Goal: Task Accomplishment & Management: Manage account settings

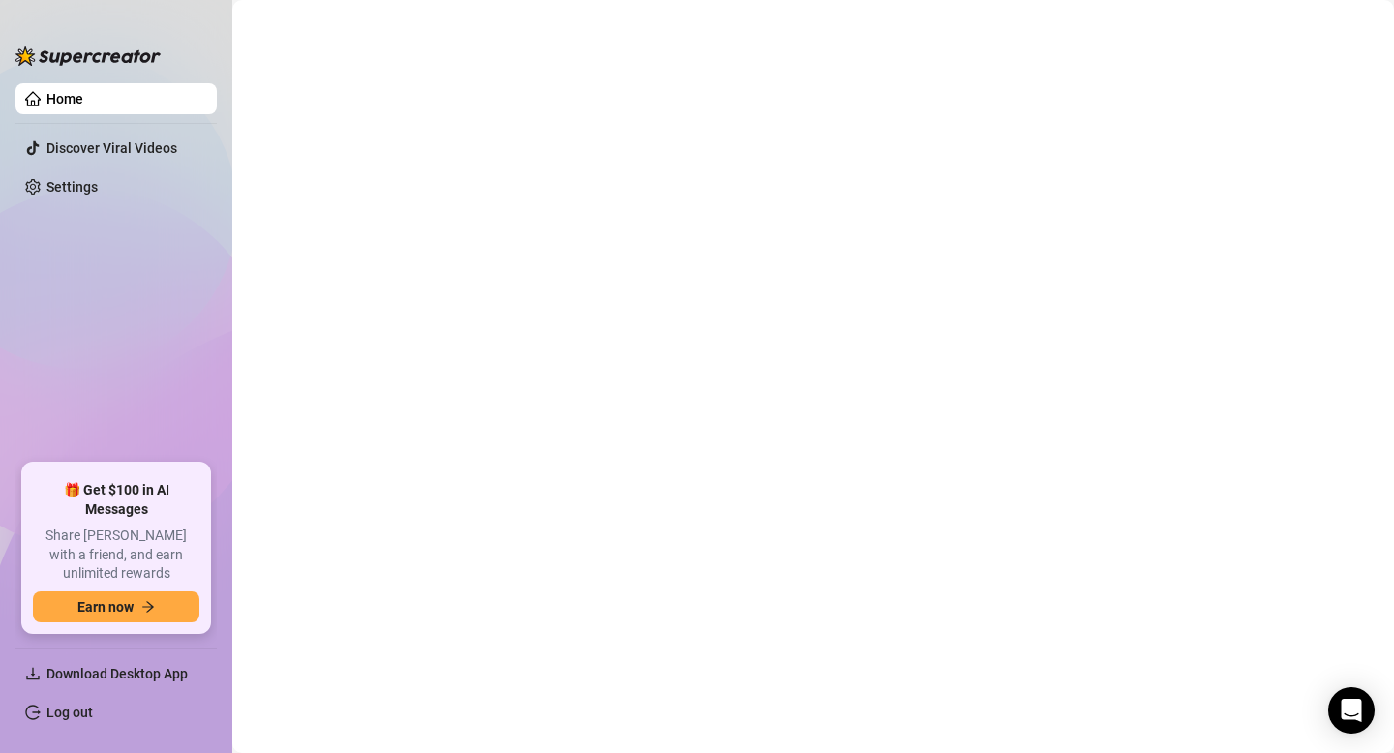
click at [83, 99] on link "Home" at bounding box center [64, 98] width 37 height 15
click at [102, 54] on img at bounding box center [87, 55] width 145 height 19
click at [155, 310] on ul "Home Discover Viral Videos Settings" at bounding box center [115, 266] width 201 height 380
click at [103, 146] on link "Discover Viral Videos" at bounding box center [111, 147] width 131 height 15
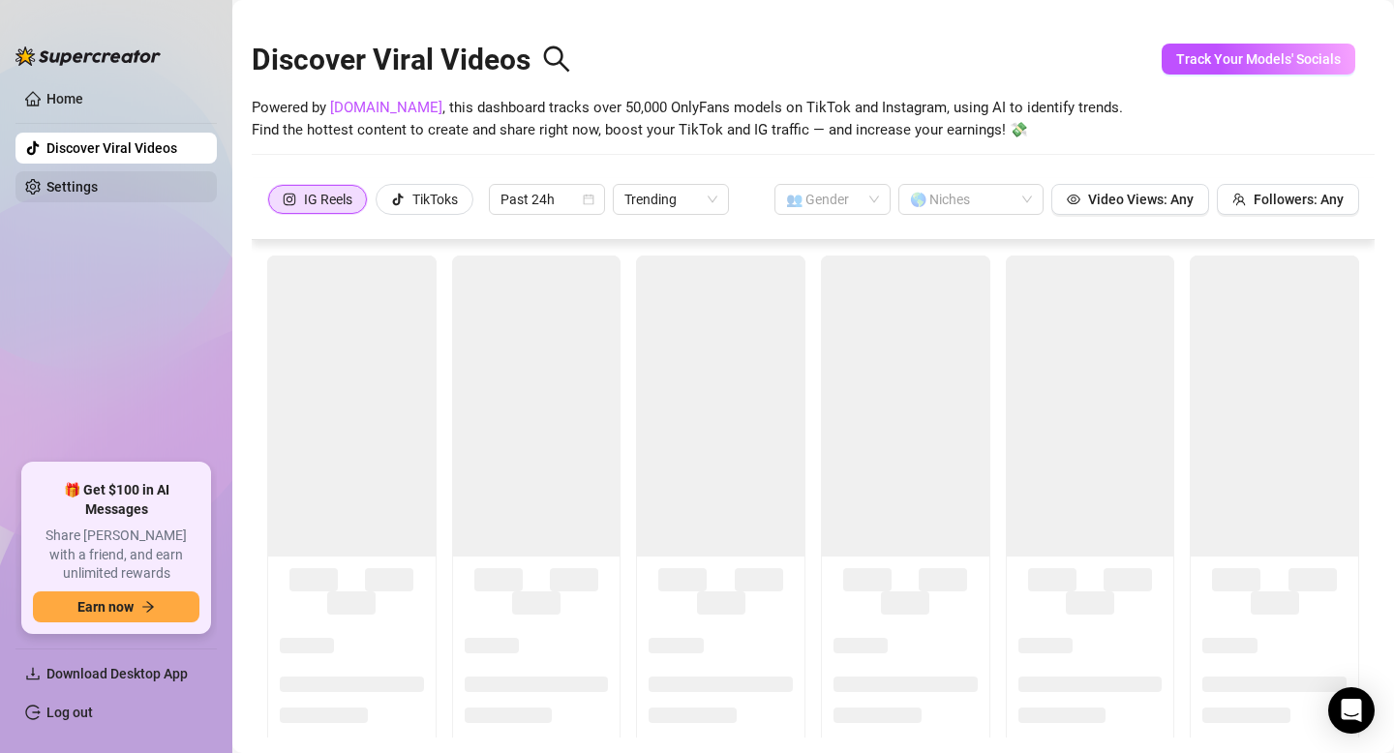
click at [72, 189] on link "Settings" at bounding box center [71, 186] width 51 height 15
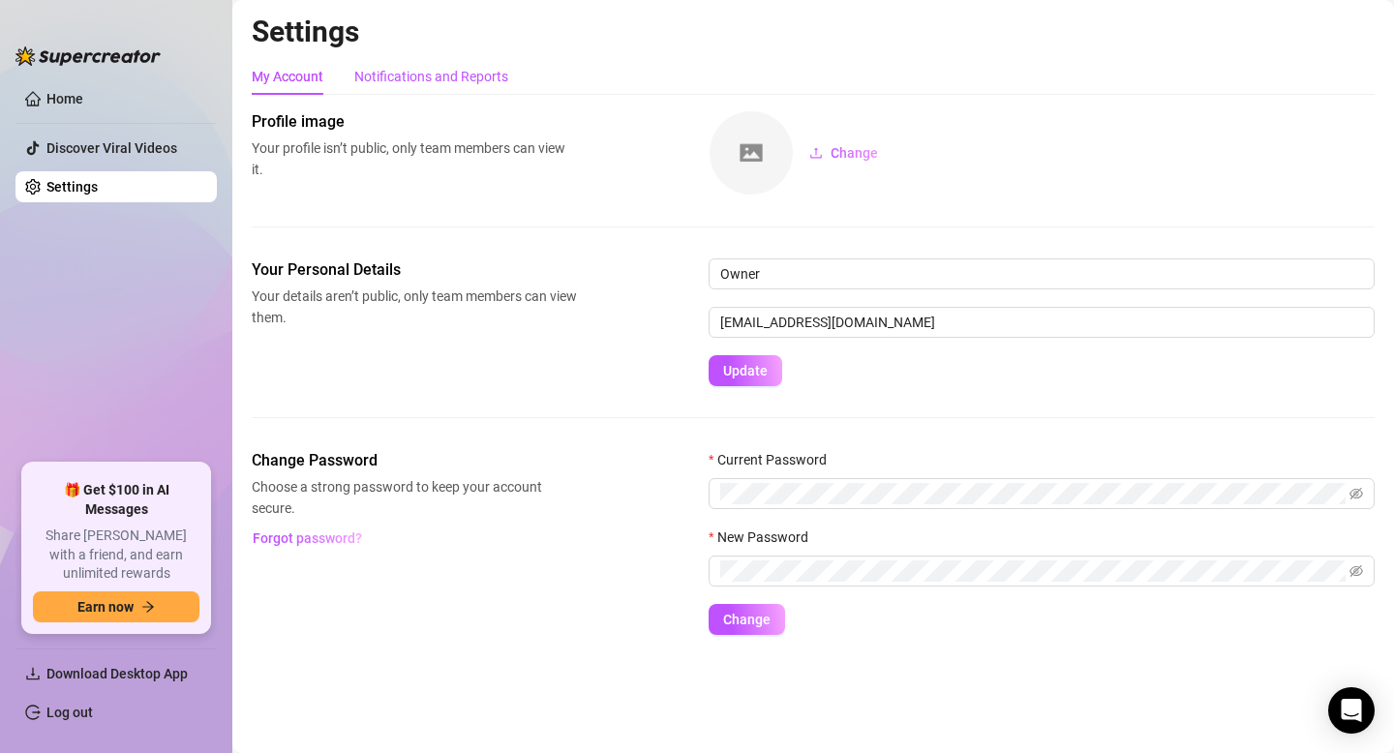
click at [480, 80] on div "Notifications and Reports" at bounding box center [431, 76] width 154 height 21
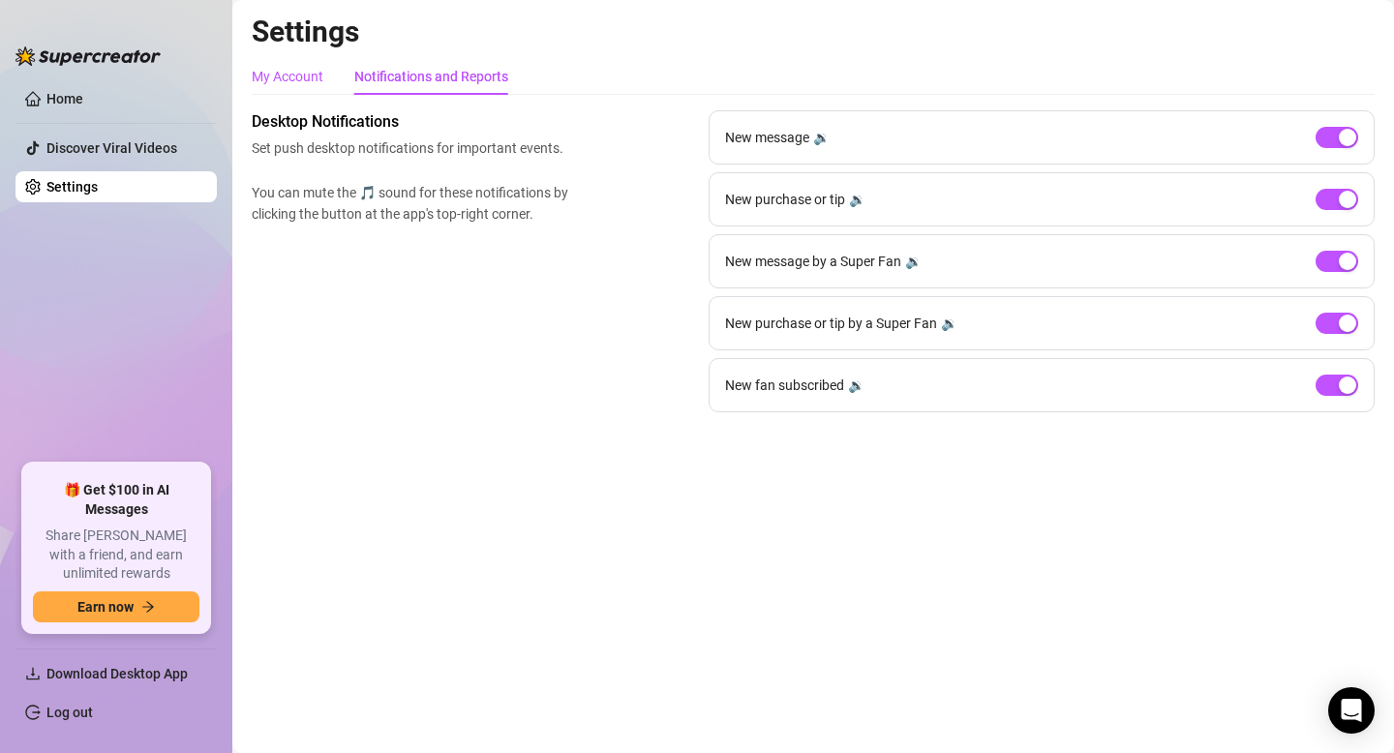
click at [307, 80] on div "My Account" at bounding box center [288, 76] width 72 height 21
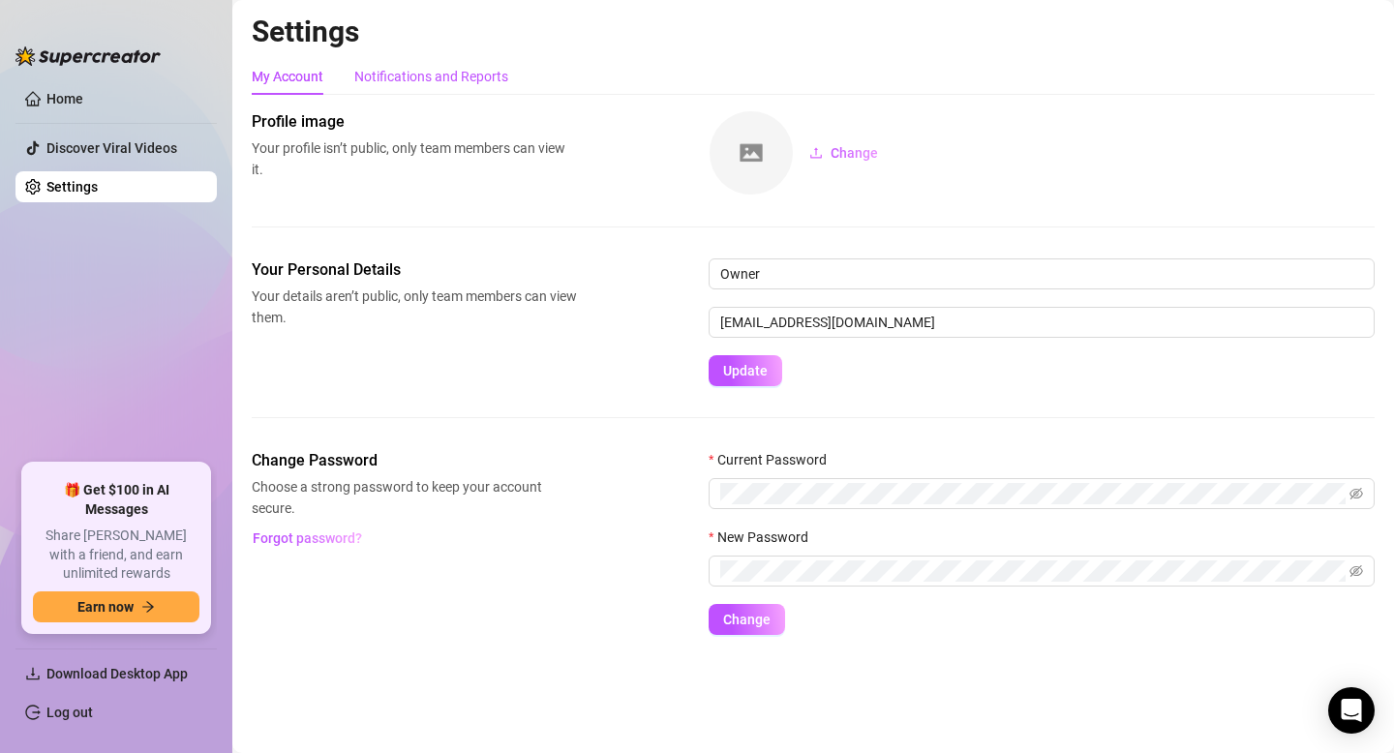
click at [433, 69] on div "Notifications and Reports" at bounding box center [431, 76] width 154 height 21
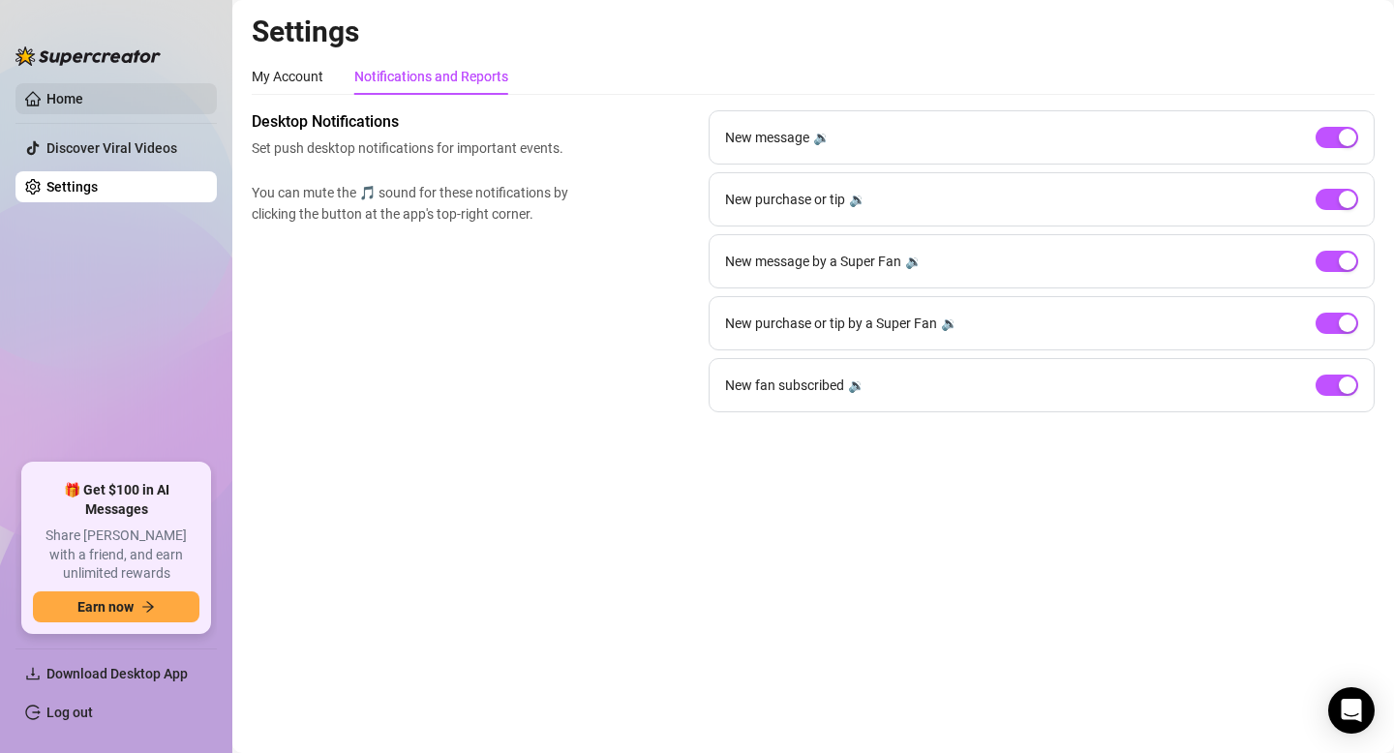
click at [78, 92] on link "Home" at bounding box center [64, 98] width 37 height 15
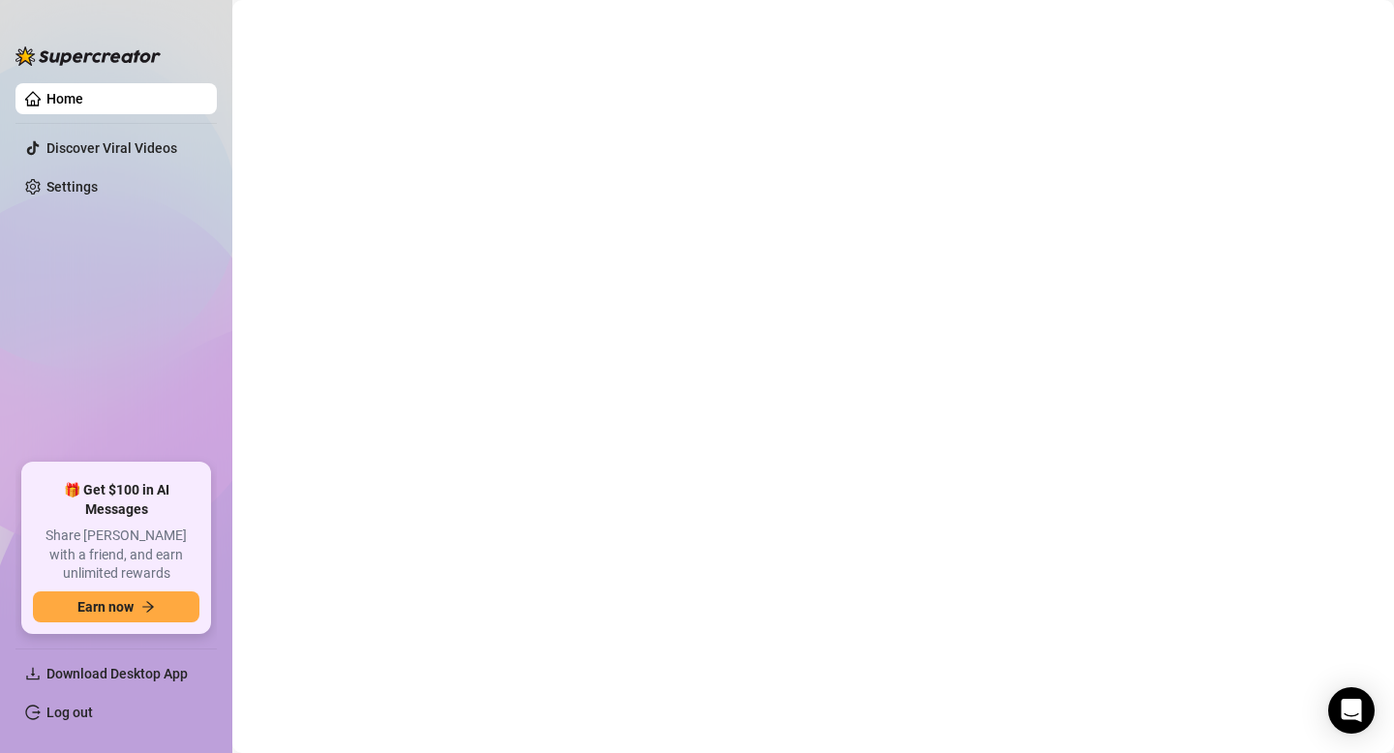
click at [77, 92] on link "Home" at bounding box center [64, 98] width 37 height 15
click at [145, 140] on link "Discover Viral Videos" at bounding box center [111, 147] width 131 height 15
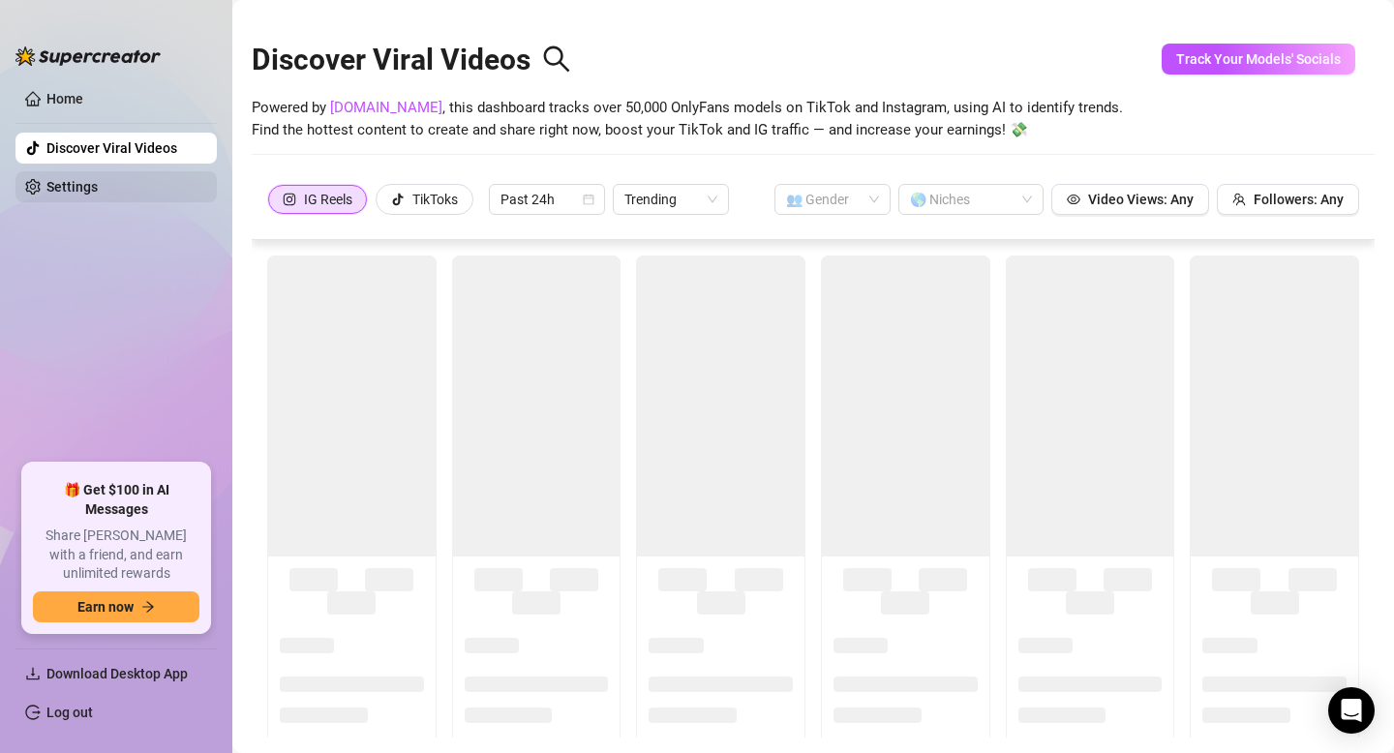
click at [80, 188] on link "Settings" at bounding box center [71, 186] width 51 height 15
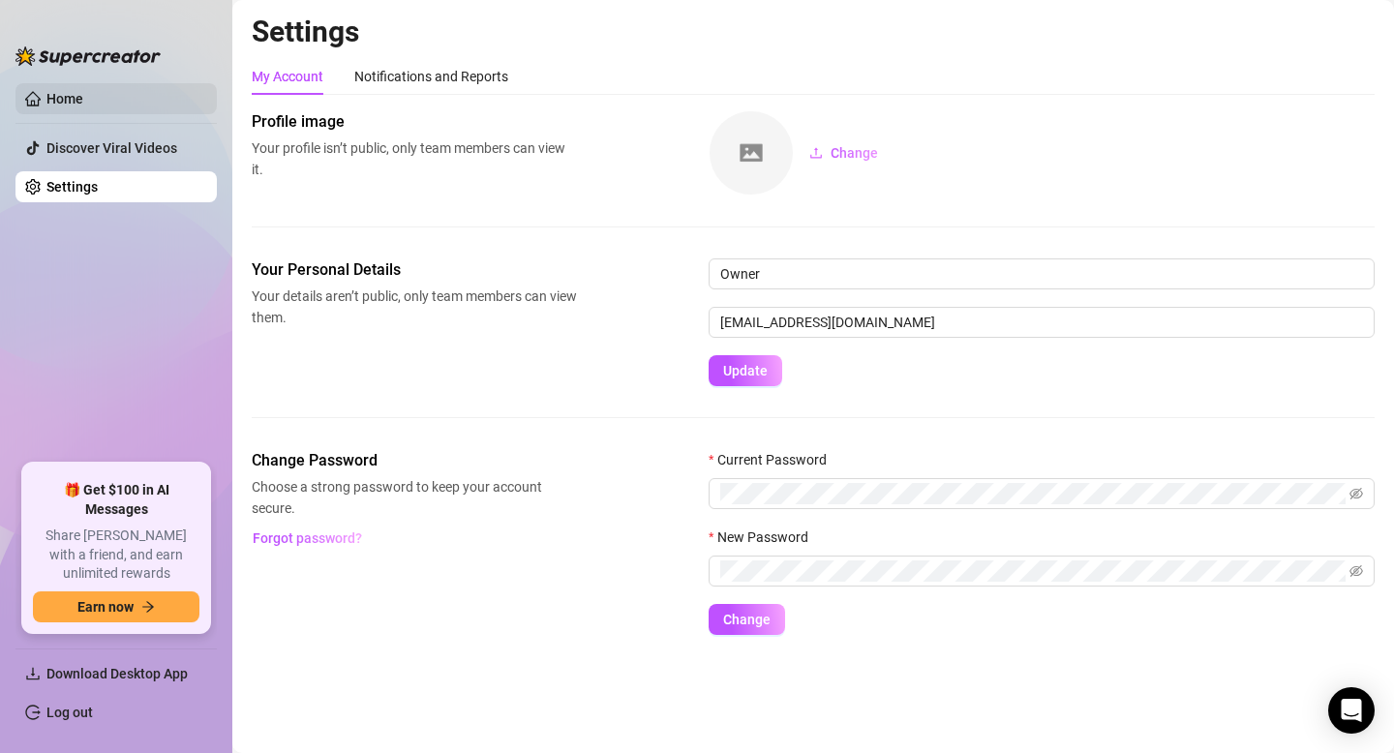
click at [83, 106] on link "Home" at bounding box center [64, 98] width 37 height 15
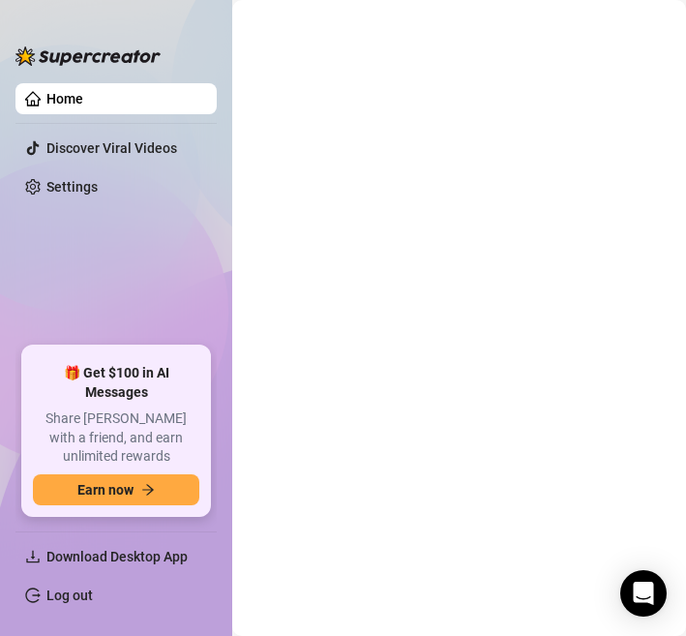
drag, startPoint x: 526, startPoint y: 189, endPoint x: 483, endPoint y: 167, distance: 47.6
click at [483, 167] on main at bounding box center [459, 318] width 454 height 636
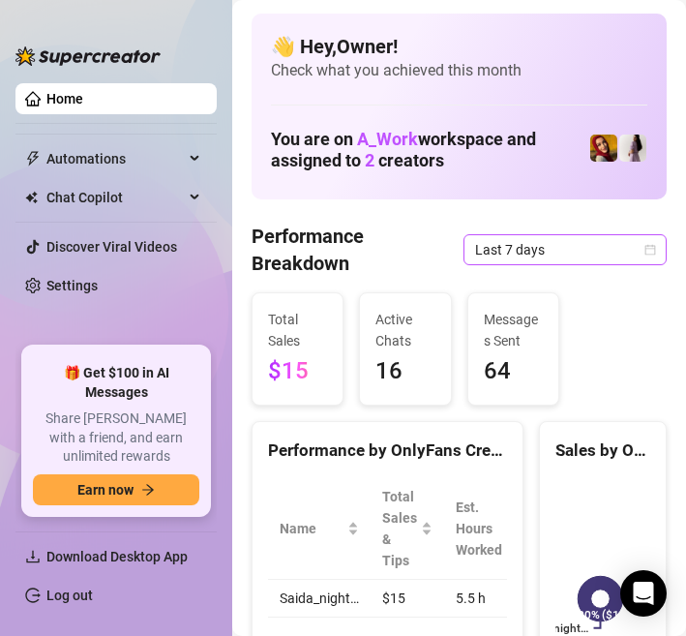
click at [591, 241] on span "Last 7 days" at bounding box center [565, 249] width 180 height 29
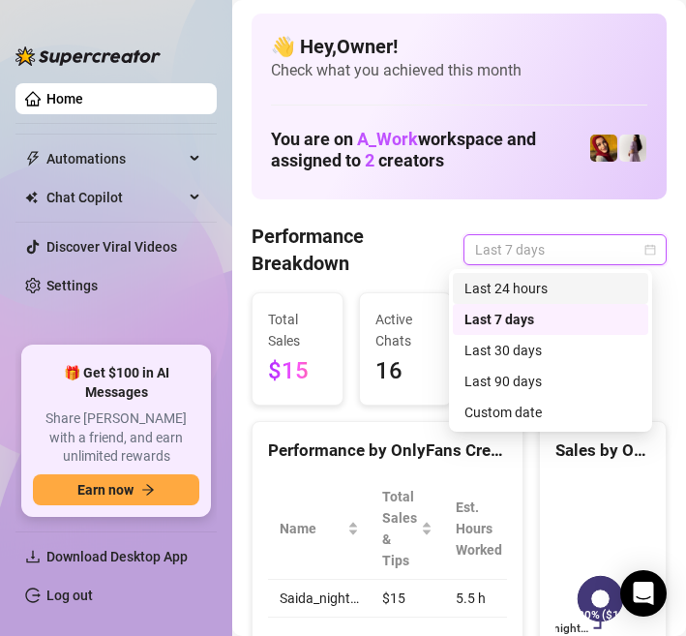
click at [558, 282] on div "Last 24 hours" at bounding box center [551, 288] width 172 height 21
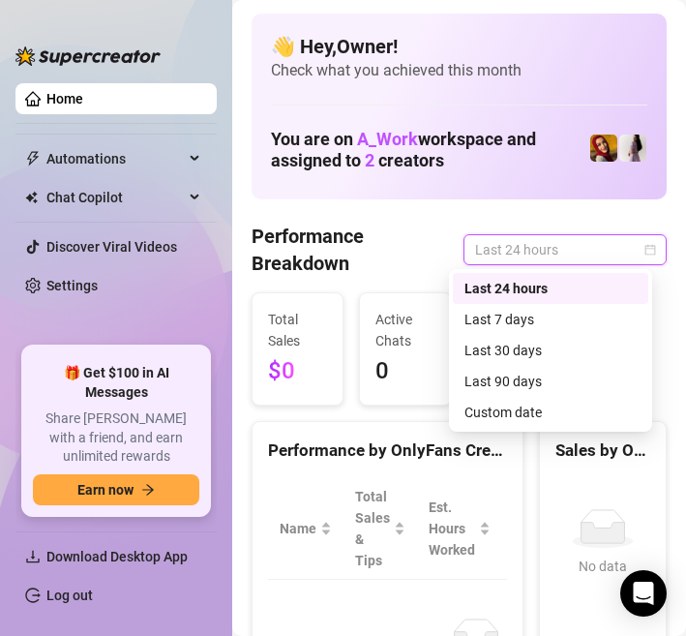
click at [615, 253] on span "Last 24 hours" at bounding box center [565, 249] width 180 height 29
click at [552, 288] on div "Last 24 hours" at bounding box center [551, 288] width 172 height 21
click at [612, 254] on span "Last 24 hours" at bounding box center [565, 249] width 180 height 29
click at [561, 251] on span "Last 24 hours" at bounding box center [565, 249] width 180 height 29
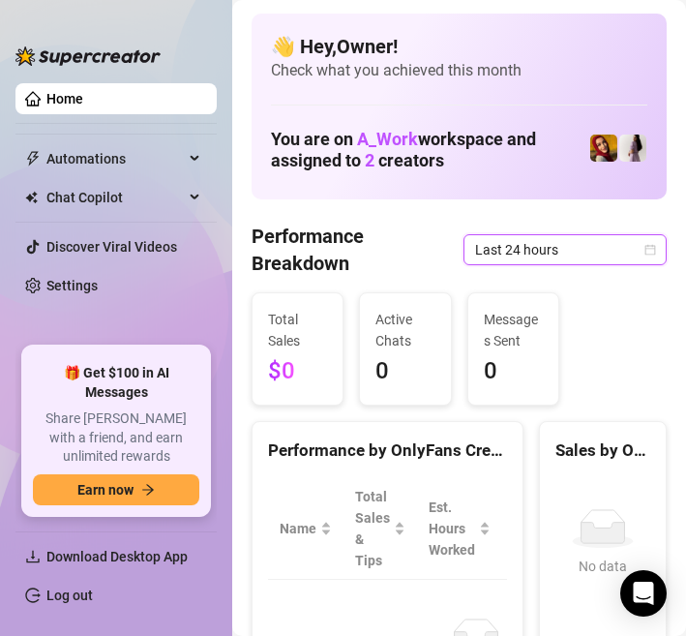
click at [620, 153] on img at bounding box center [633, 148] width 27 height 27
click at [83, 91] on link "Home" at bounding box center [64, 98] width 37 height 15
click at [122, 142] on ul "Home Automations Chat Copilot Discover Viral Videos Settings" at bounding box center [115, 207] width 201 height 263
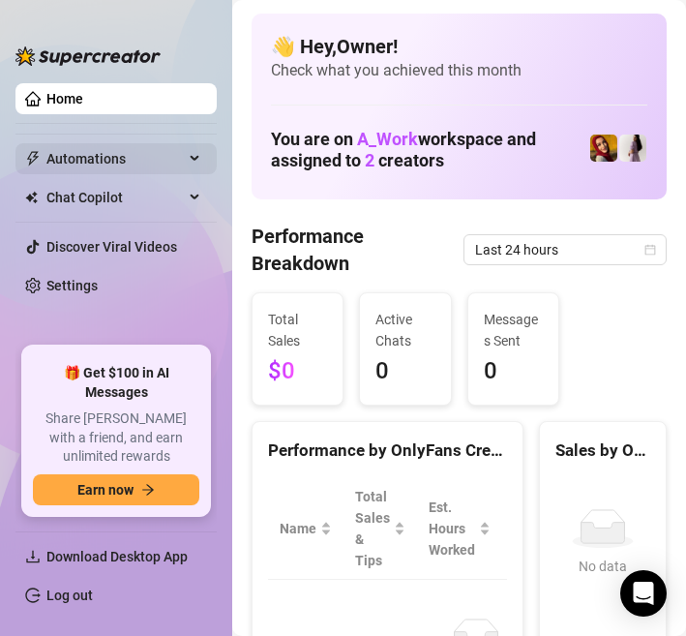
click at [113, 156] on span "Automations" at bounding box center [114, 158] width 137 height 31
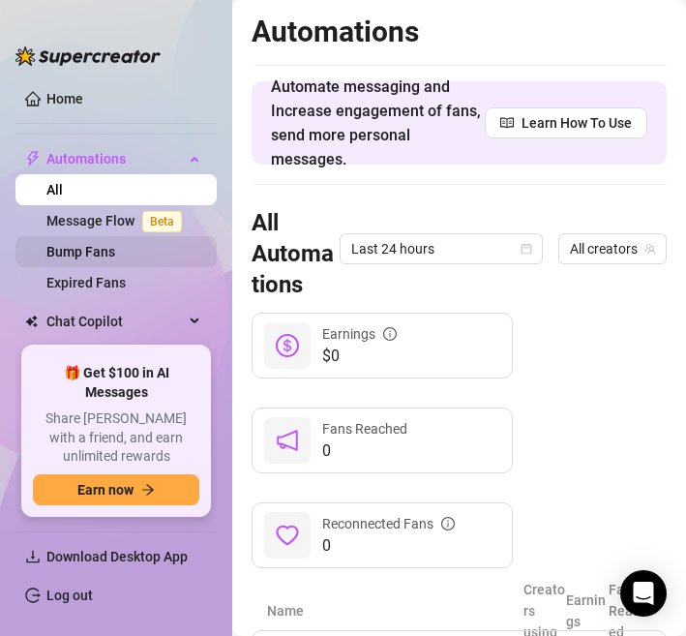
click at [92, 248] on link "Bump Fans" at bounding box center [80, 251] width 69 height 15
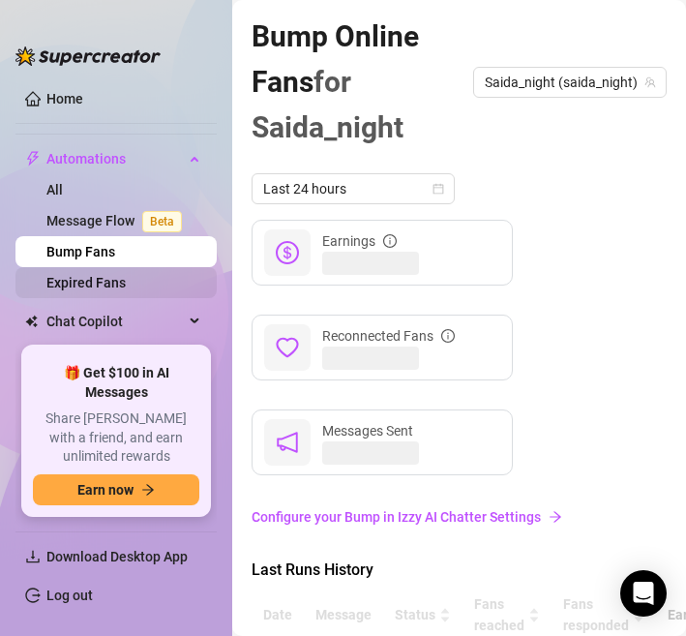
click at [89, 275] on link "Expired Fans" at bounding box center [85, 282] width 79 height 15
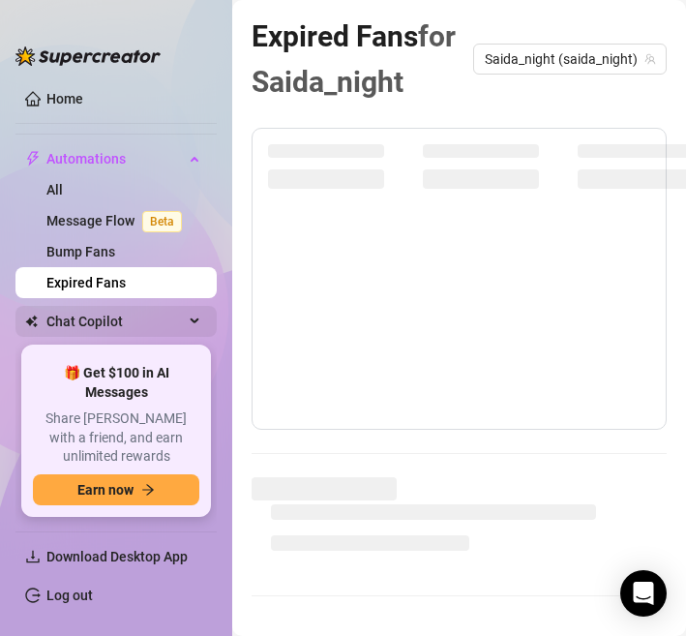
click at [98, 318] on span "Chat Copilot" at bounding box center [114, 321] width 137 height 31
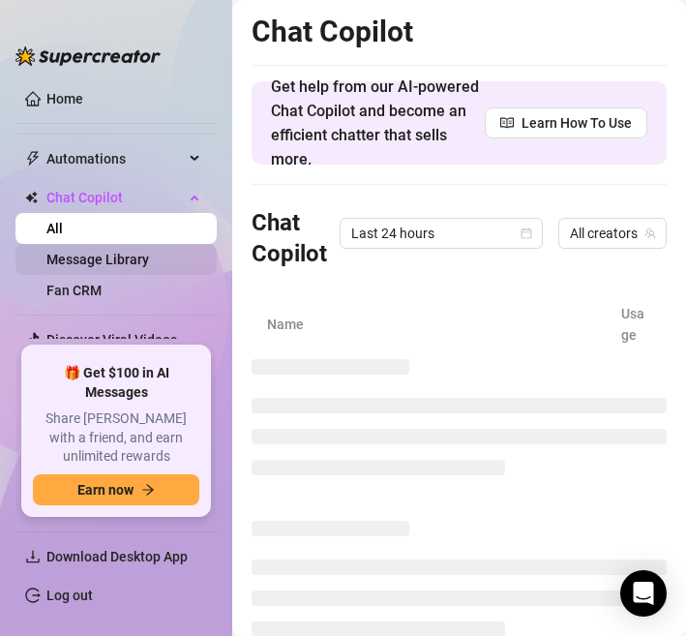
click at [109, 262] on link "Message Library" at bounding box center [97, 259] width 103 height 15
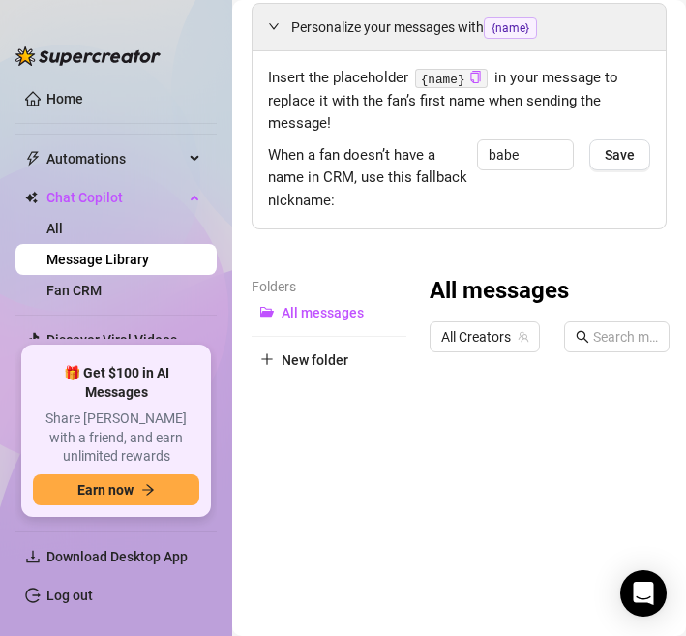
scroll to position [94, 0]
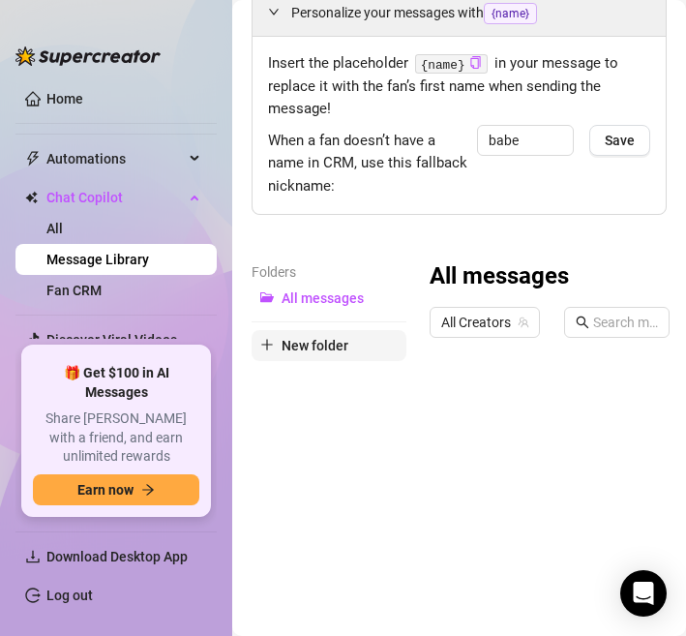
click at [311, 348] on span "New folder" at bounding box center [315, 345] width 67 height 15
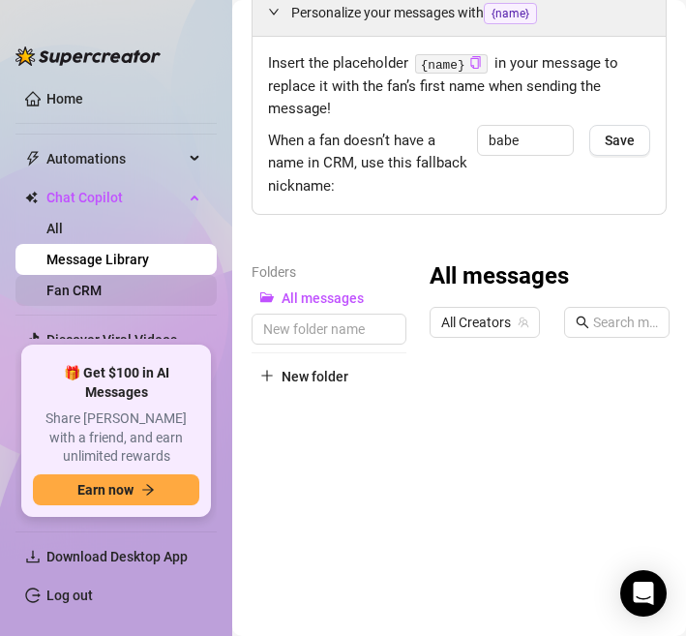
click at [97, 290] on link "Fan CRM" at bounding box center [73, 290] width 55 height 15
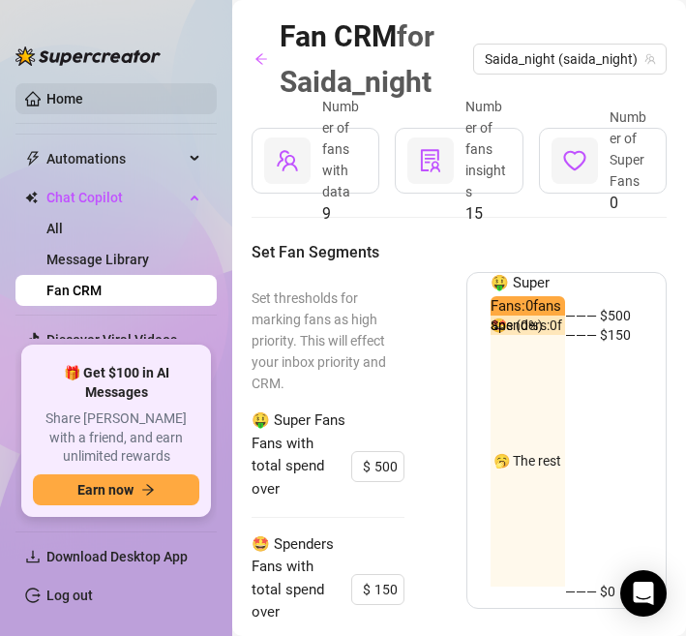
click at [68, 98] on link "Home" at bounding box center [64, 98] width 37 height 15
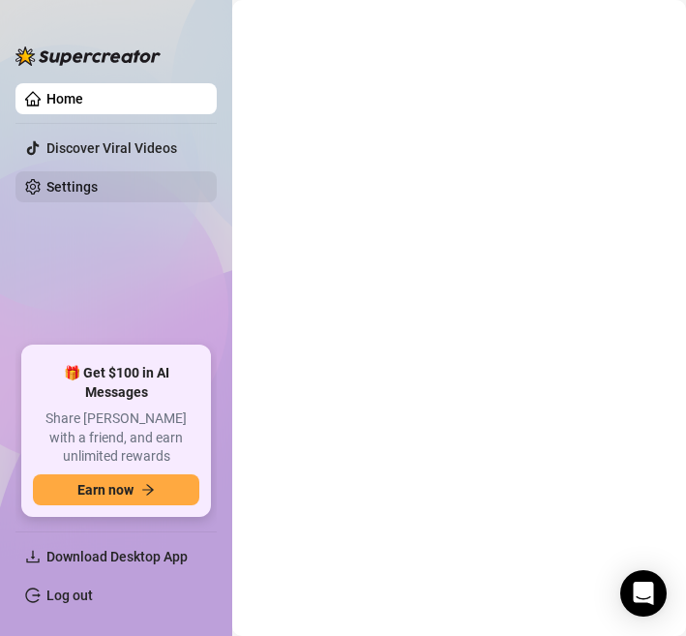
click at [98, 184] on link "Settings" at bounding box center [71, 186] width 51 height 15
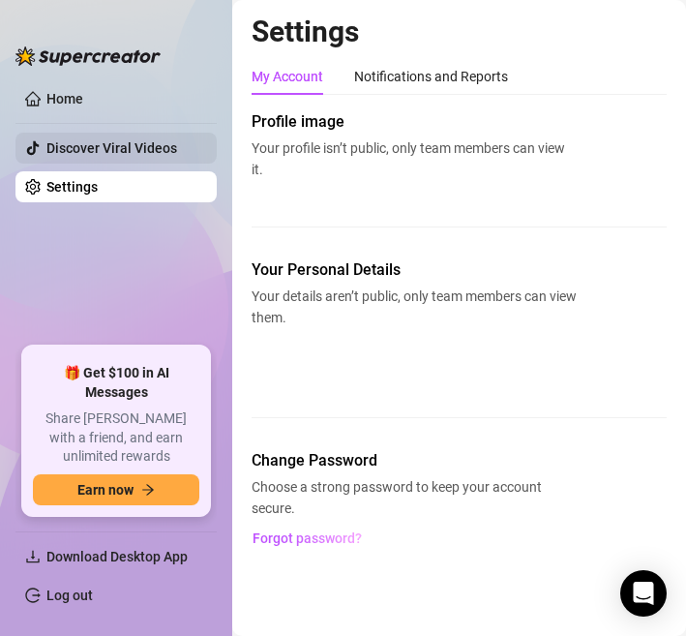
click at [116, 147] on link "Discover Viral Videos" at bounding box center [111, 147] width 131 height 15
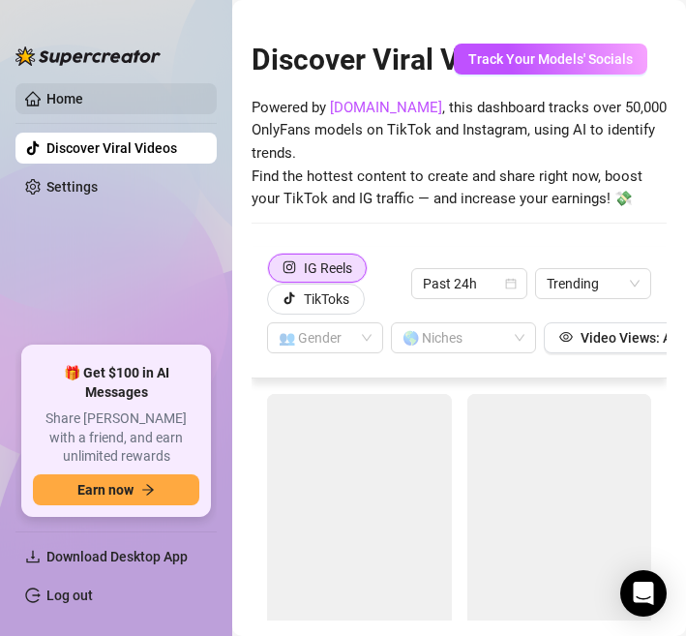
click at [78, 95] on link "Home" at bounding box center [64, 98] width 37 height 15
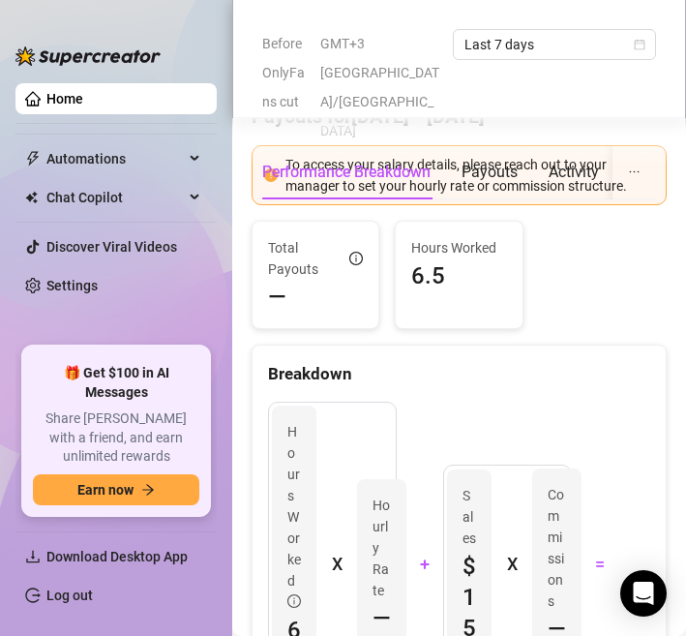
scroll to position [450, 0]
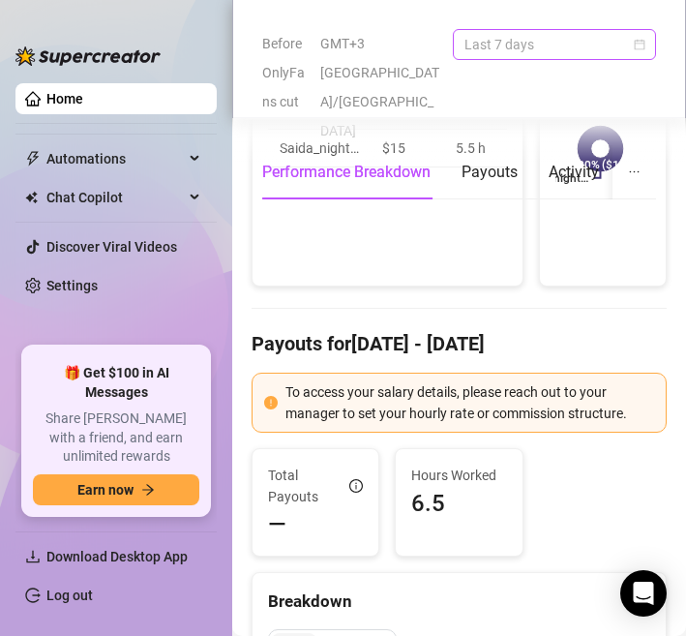
click at [579, 55] on span "Last 7 days" at bounding box center [555, 44] width 180 height 29
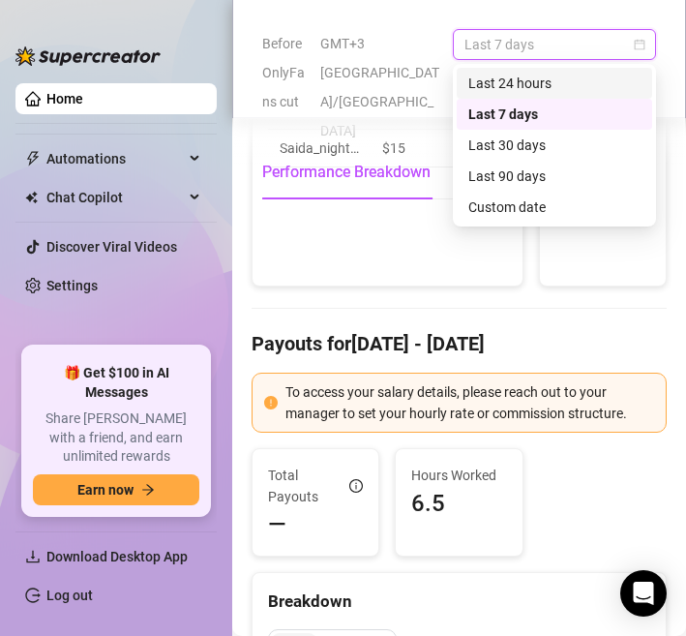
click at [538, 79] on div "Last 24 hours" at bounding box center [555, 83] width 172 height 21
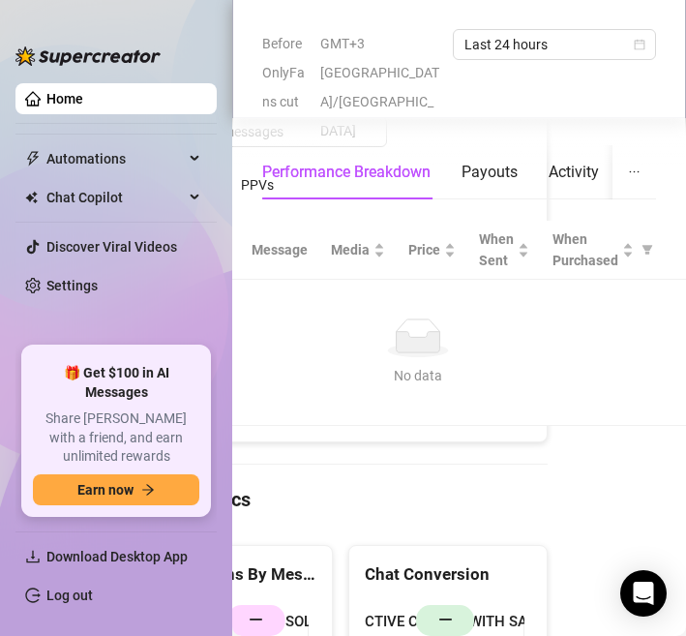
scroll to position [2274, 0]
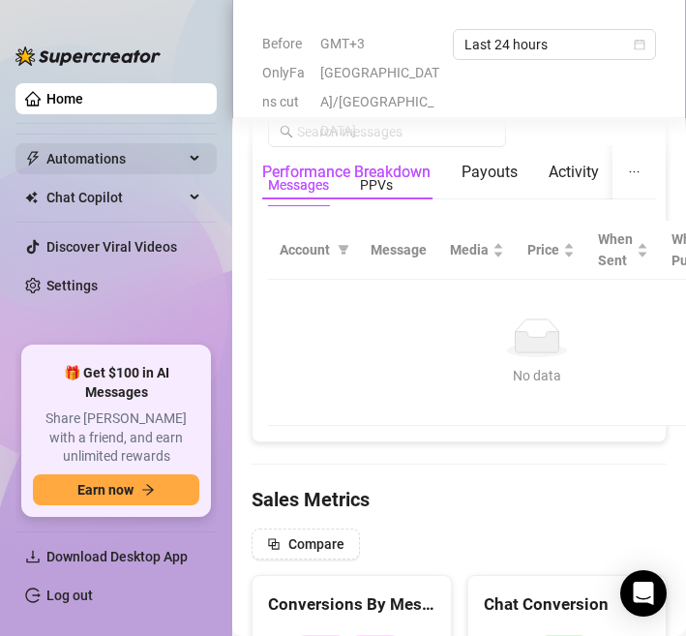
click at [99, 160] on span "Automations" at bounding box center [114, 158] width 137 height 31
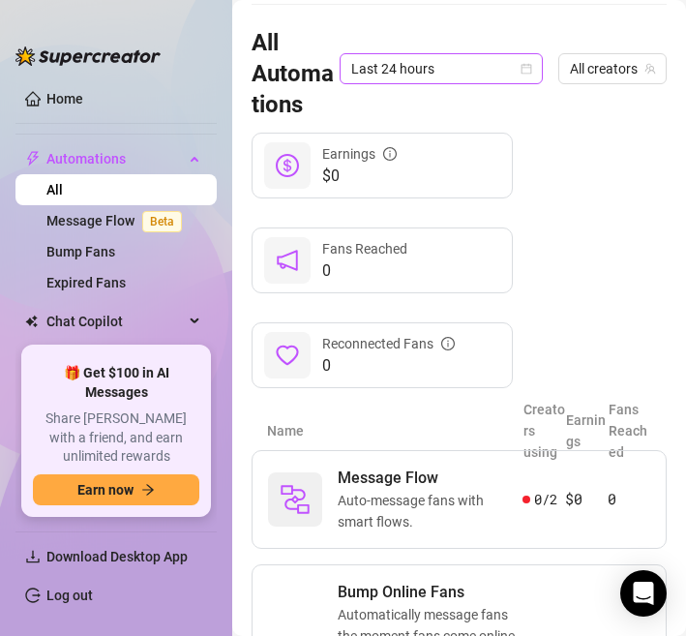
scroll to position [203, 0]
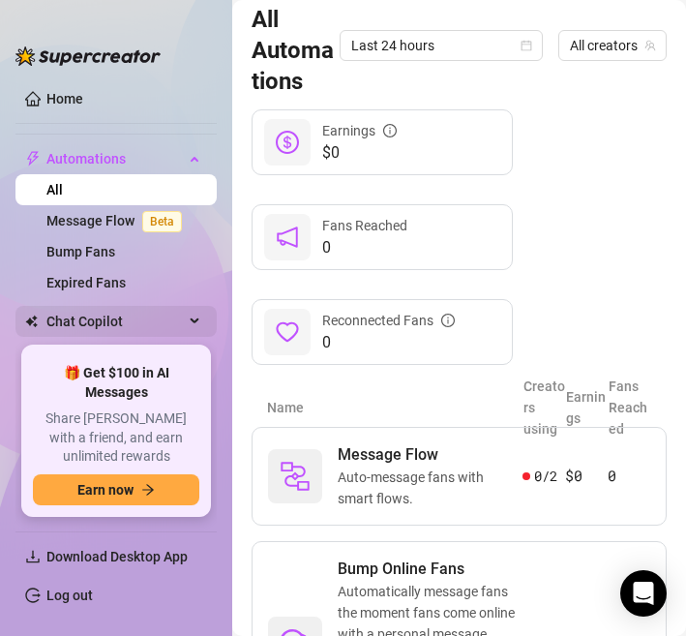
click at [159, 317] on span "Chat Copilot" at bounding box center [114, 321] width 137 height 31
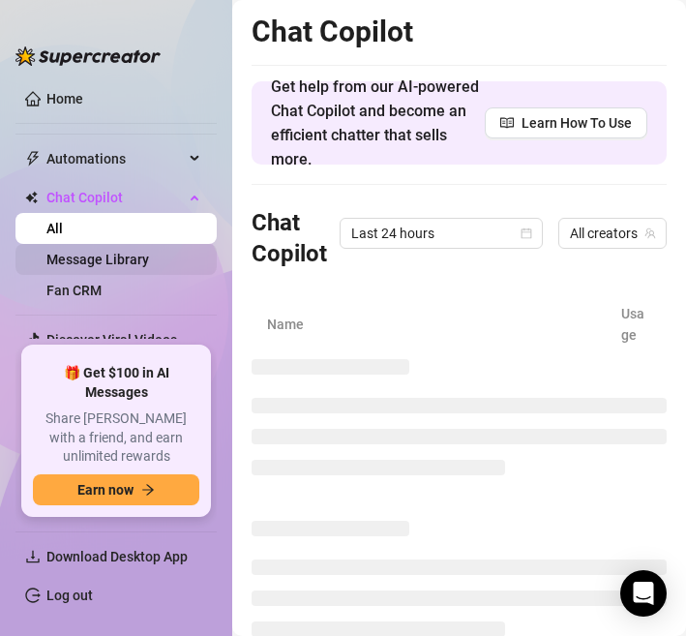
click at [124, 262] on link "Message Library" at bounding box center [97, 259] width 103 height 15
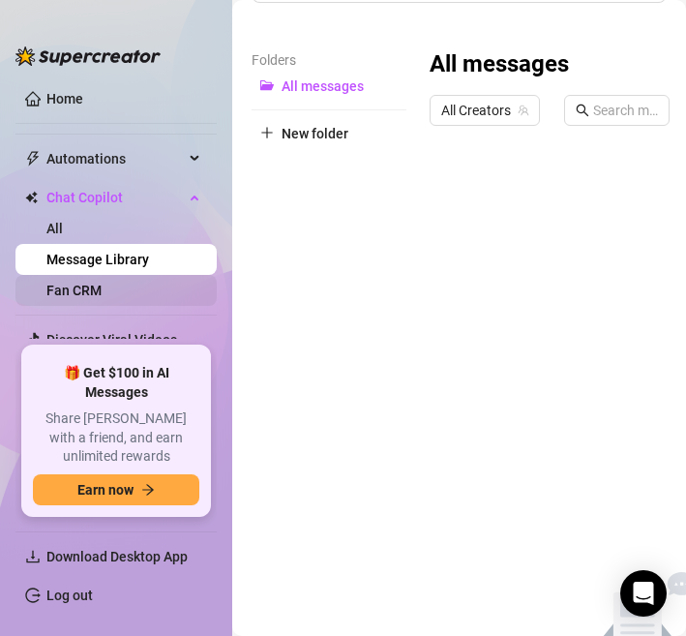
scroll to position [343, 0]
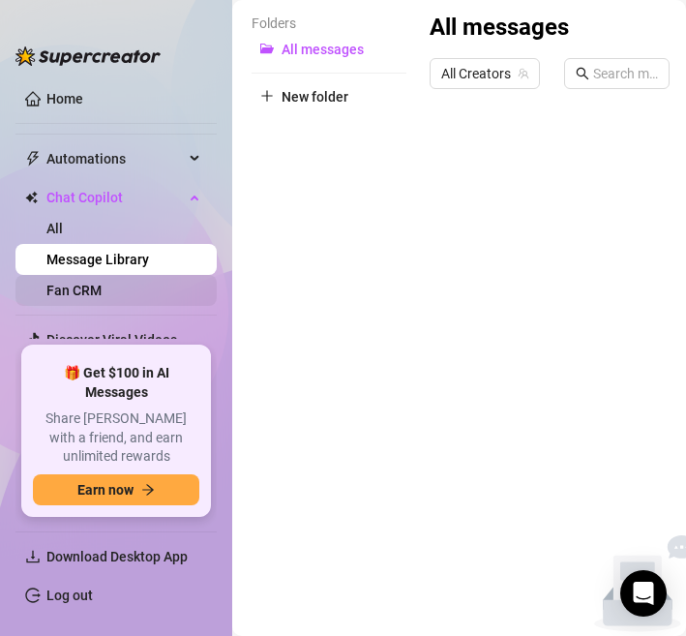
click at [67, 290] on link "Fan CRM" at bounding box center [73, 290] width 55 height 15
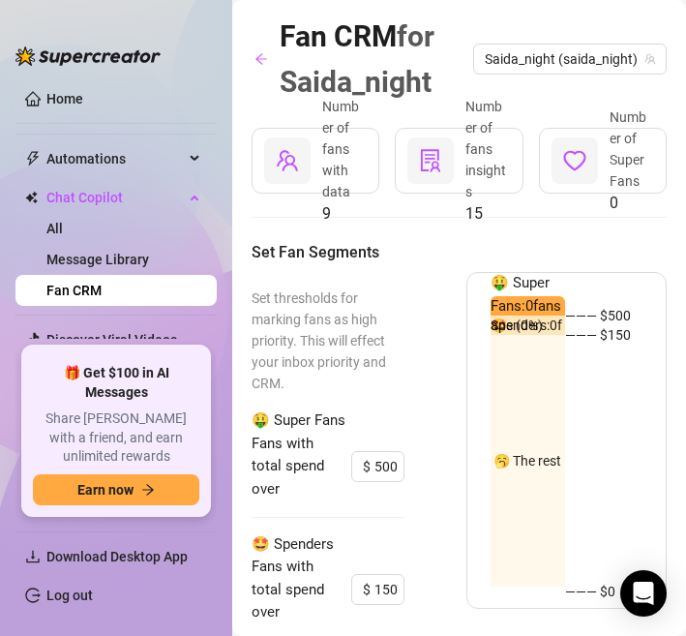
click at [477, 164] on span "Number of fans insights" at bounding box center [486, 149] width 41 height 101
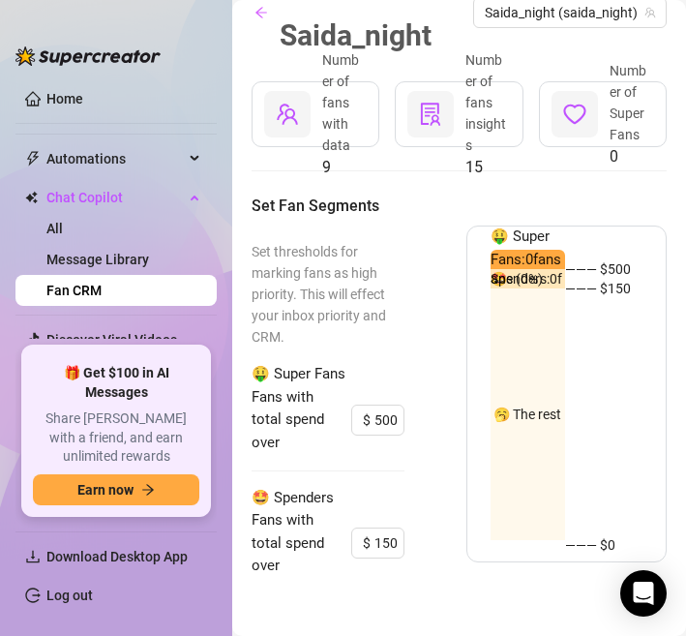
click at [399, 463] on div "Set thresholds for marking fans as high priority. This will effect your inbox p…" at bounding box center [459, 402] width 415 height 352
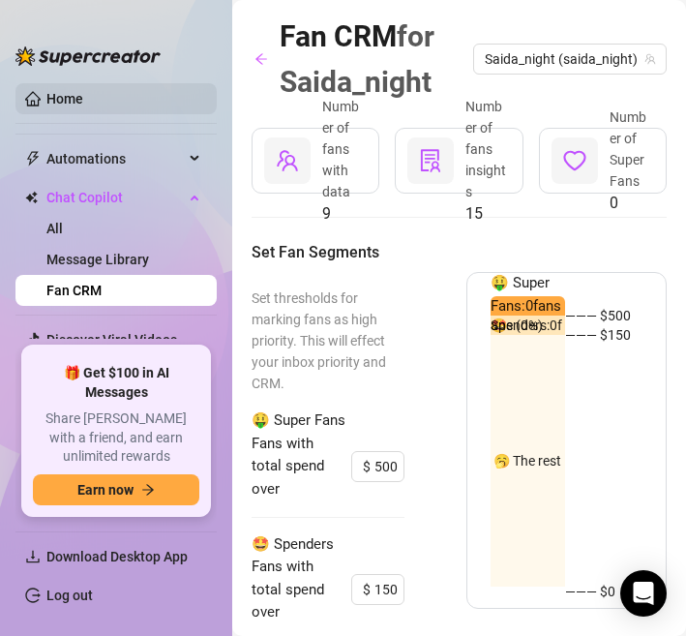
click at [68, 106] on link "Home" at bounding box center [64, 98] width 37 height 15
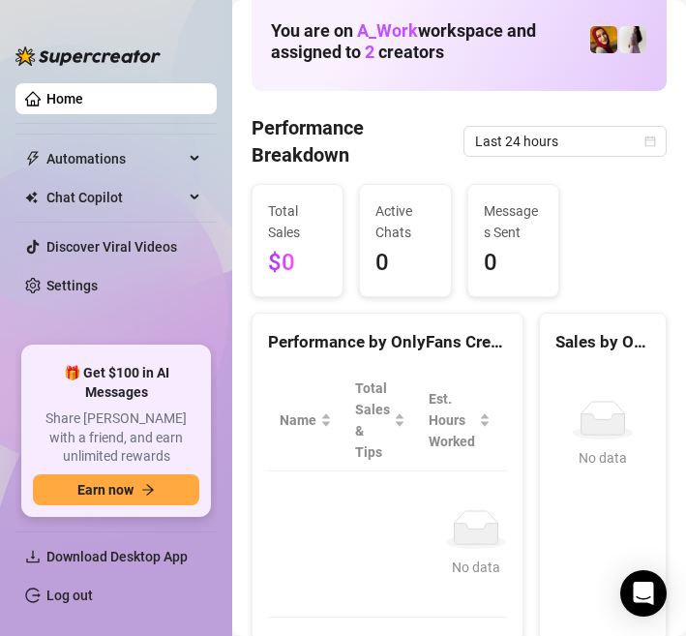
scroll to position [130, 0]
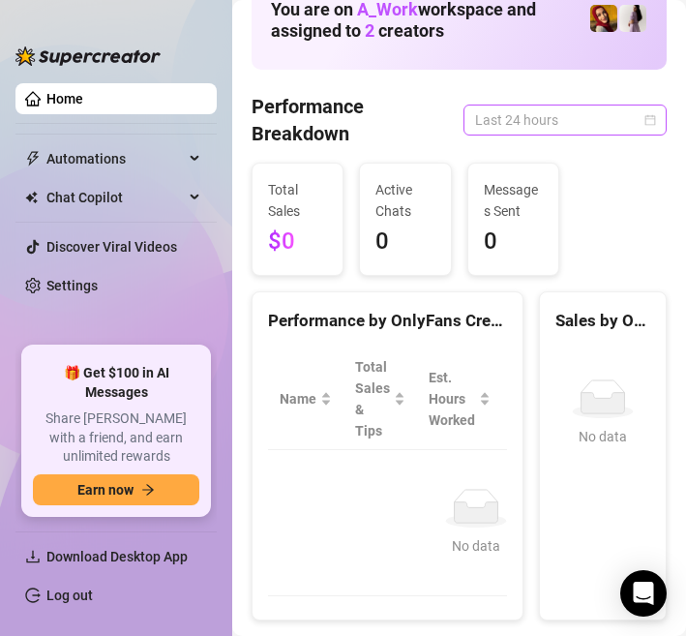
click at [615, 127] on span "Last 24 hours" at bounding box center [565, 120] width 180 height 29
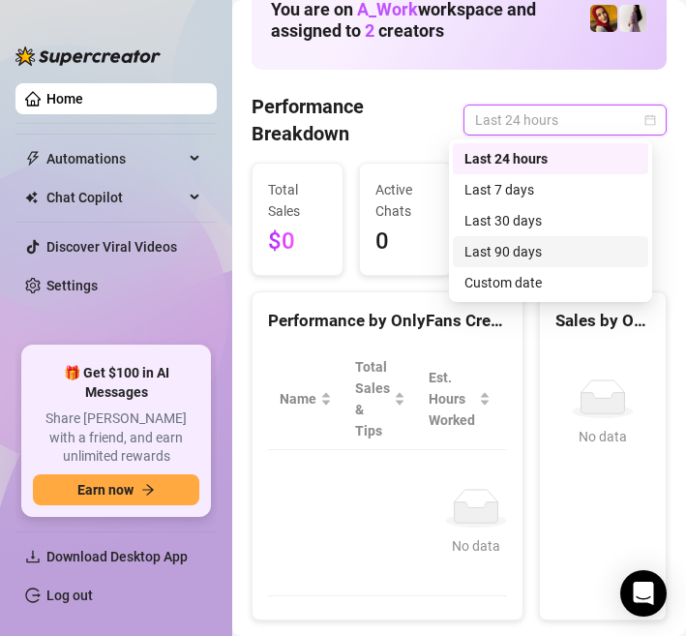
click at [539, 250] on div "Last 90 days" at bounding box center [551, 251] width 172 height 21
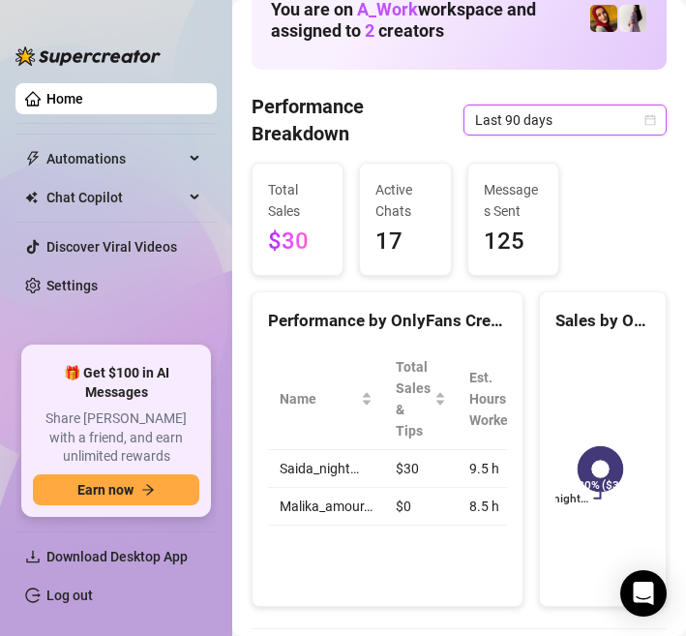
click at [376, 466] on td "Saida_night…" at bounding box center [326, 469] width 116 height 38
drag, startPoint x: 459, startPoint y: 466, endPoint x: 433, endPoint y: 466, distance: 26.1
click at [458, 466] on td "9.5 h" at bounding box center [500, 469] width 85 height 38
click at [433, 466] on td "$30" at bounding box center [421, 469] width 74 height 38
click at [433, 495] on td "$0" at bounding box center [421, 507] width 74 height 38
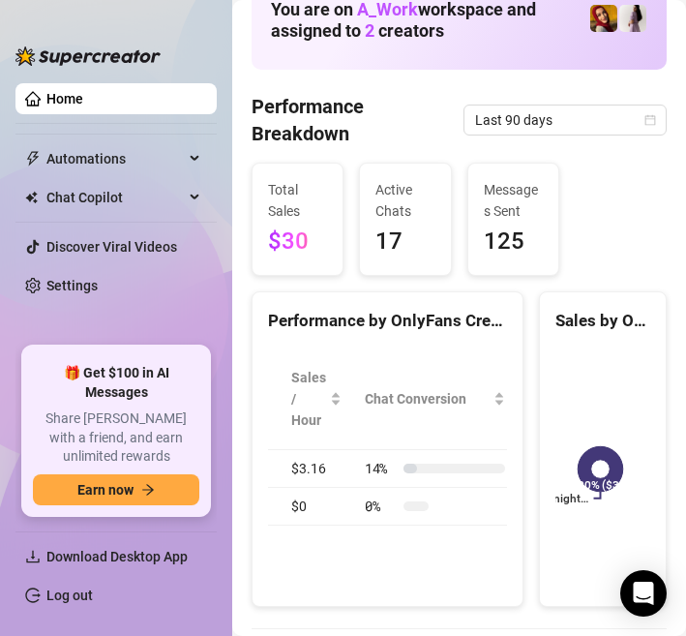
scroll to position [0, 282]
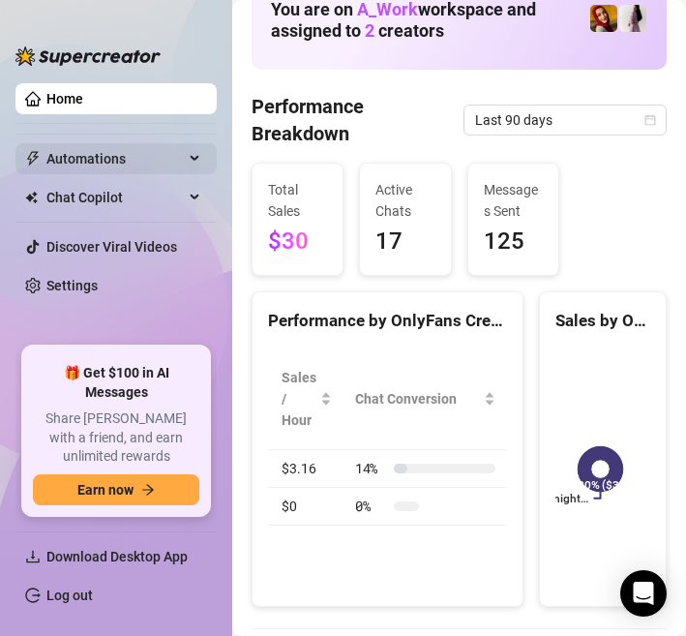
click at [203, 164] on div "Automations" at bounding box center [115, 158] width 201 height 31
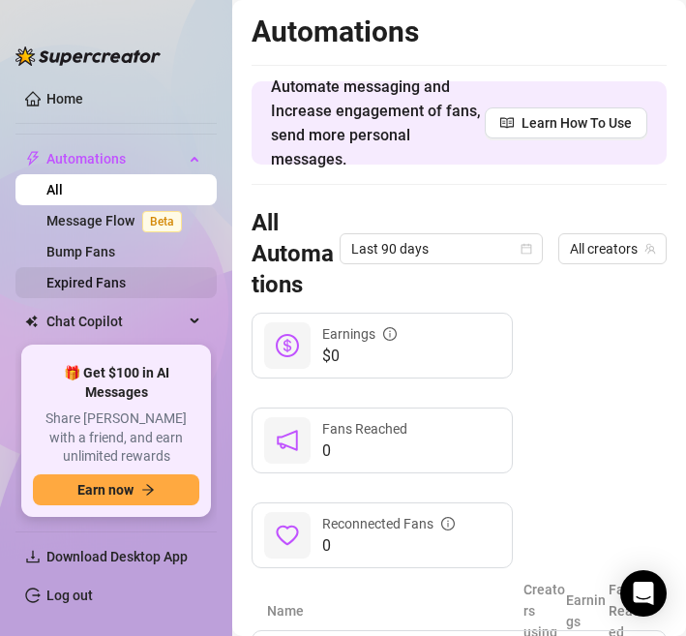
click at [101, 279] on link "Expired Fans" at bounding box center [85, 282] width 79 height 15
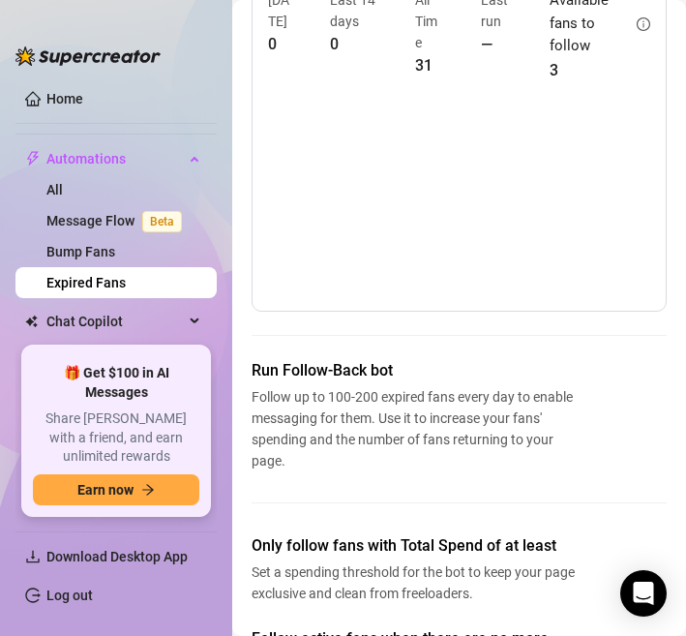
scroll to position [332, 0]
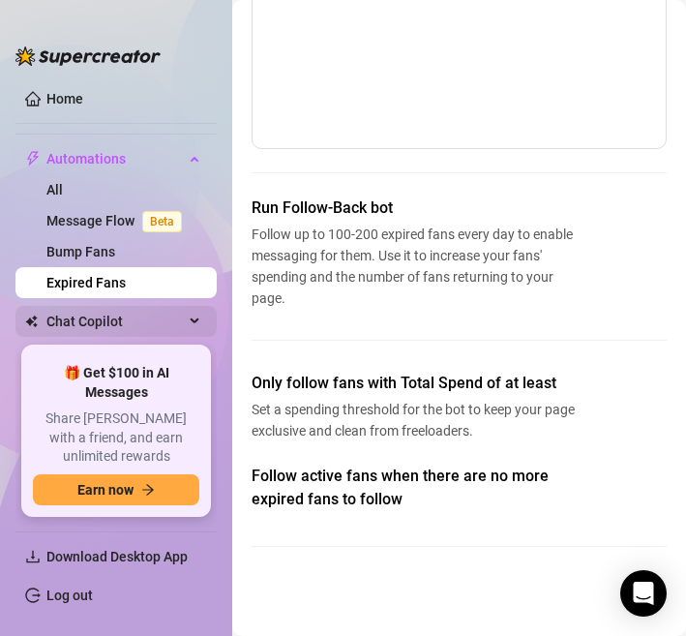
click at [119, 314] on span "Chat Copilot" at bounding box center [114, 321] width 137 height 31
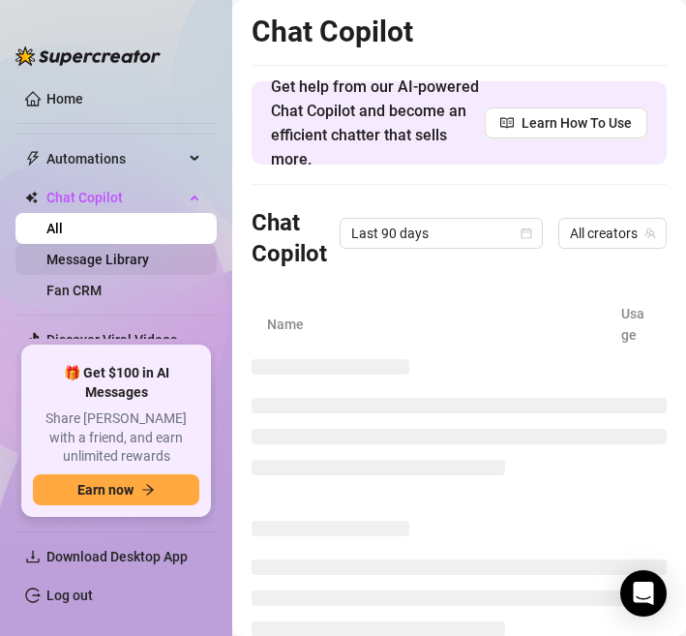
click at [130, 260] on link "Message Library" at bounding box center [97, 259] width 103 height 15
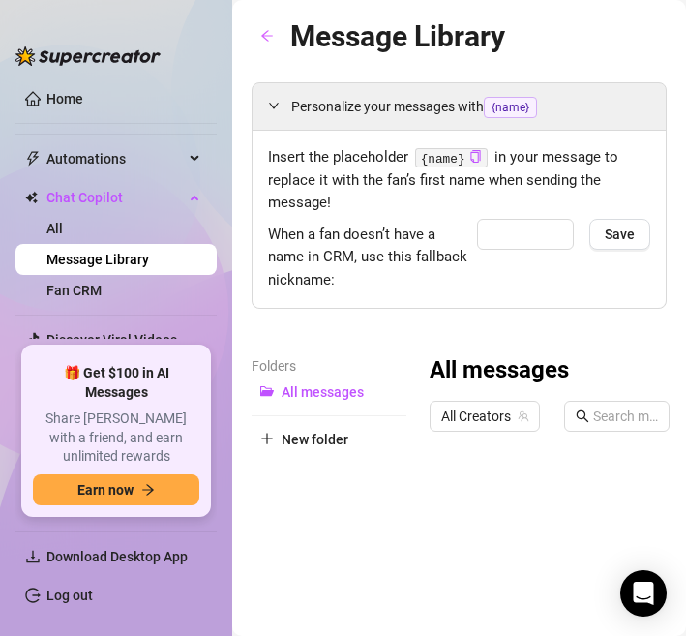
type input "babe"
click at [325, 393] on span "All messages" at bounding box center [323, 391] width 82 height 15
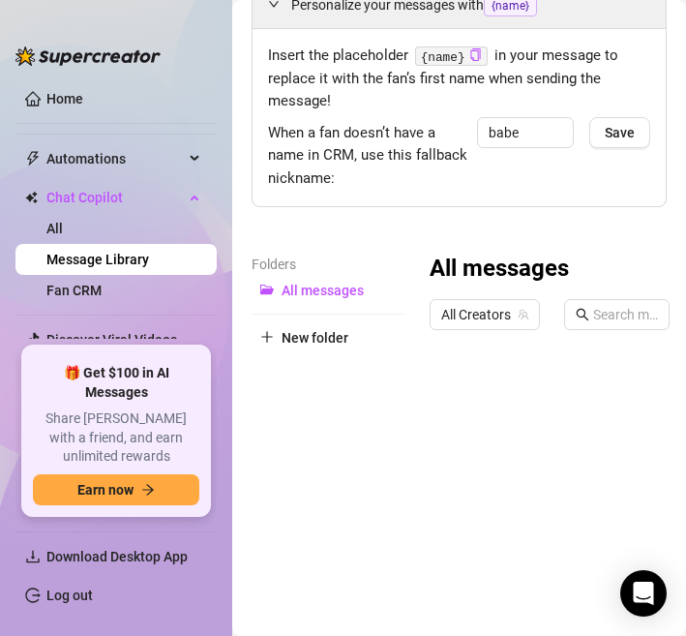
scroll to position [118, 0]
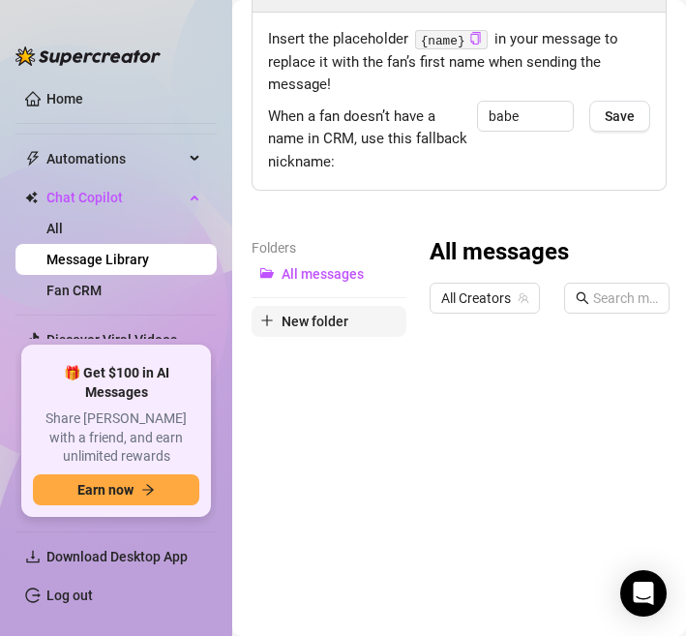
click at [308, 329] on button "New folder" at bounding box center [329, 321] width 155 height 31
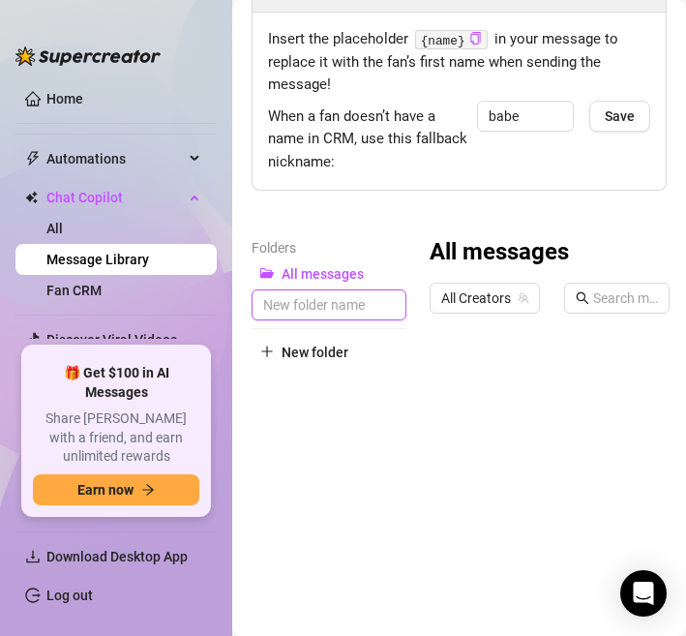
click at [360, 314] on input "text" at bounding box center [329, 304] width 155 height 31
type input "2131"
click at [373, 337] on button "New folder" at bounding box center [329, 352] width 155 height 31
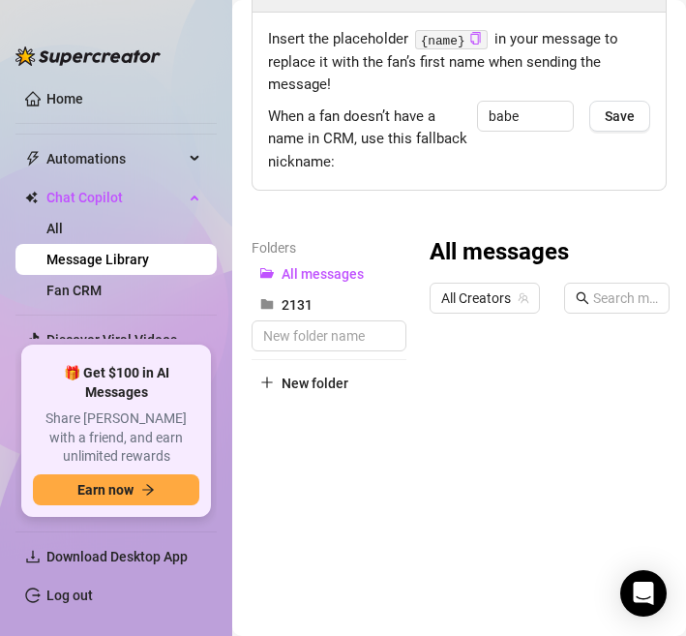
click at [469, 376] on div "All messages All Creators Has media Import New Message Title Text Type to searc…" at bounding box center [637, 561] width 415 height 649
click at [379, 225] on div "Personalize your messages with {name} Insert the placeholder {name} in your mes…" at bounding box center [459, 424] width 415 height 921
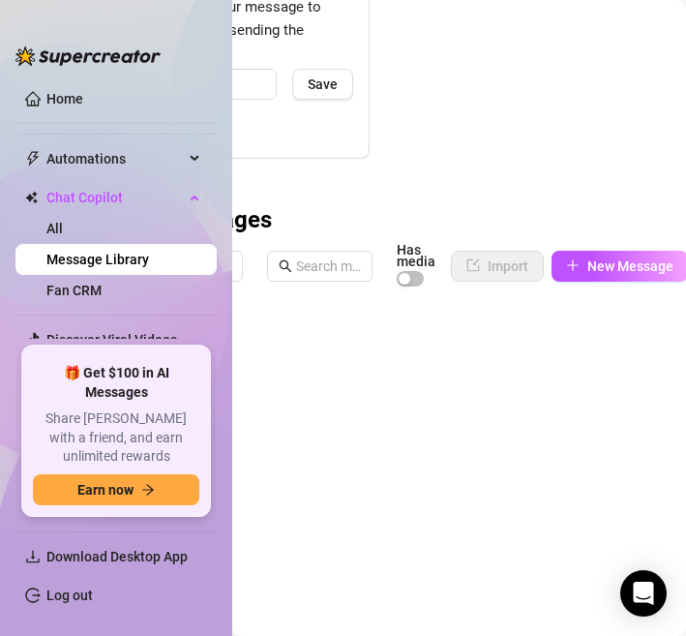
scroll to position [150, 298]
click at [598, 289] on div "Message Library Personalize your messages with {name} Insert the placeholder {n…" at bounding box center [459, 318] width 454 height 636
click at [614, 255] on button "New Message" at bounding box center [619, 266] width 137 height 31
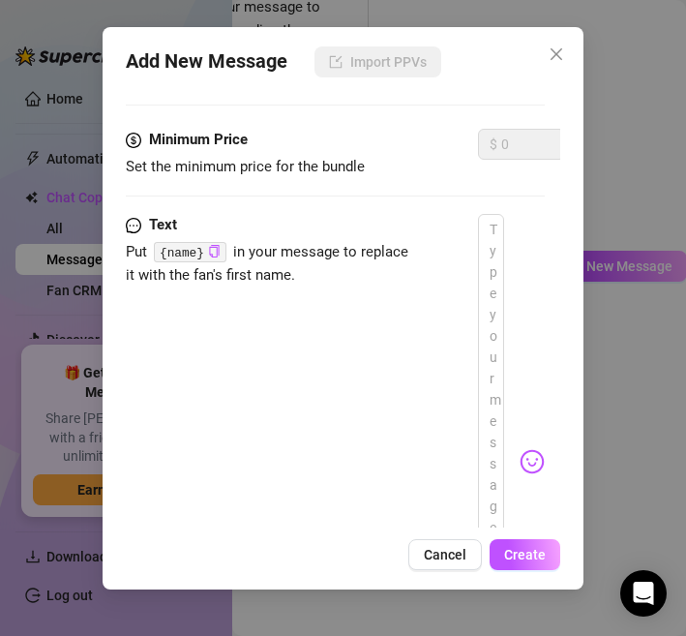
scroll to position [320, 0]
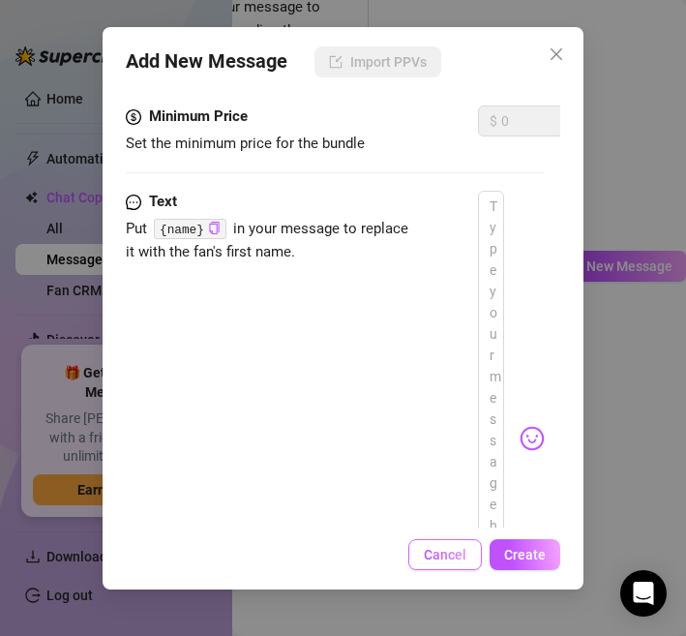
click at [452, 549] on span "Cancel" at bounding box center [445, 554] width 43 height 15
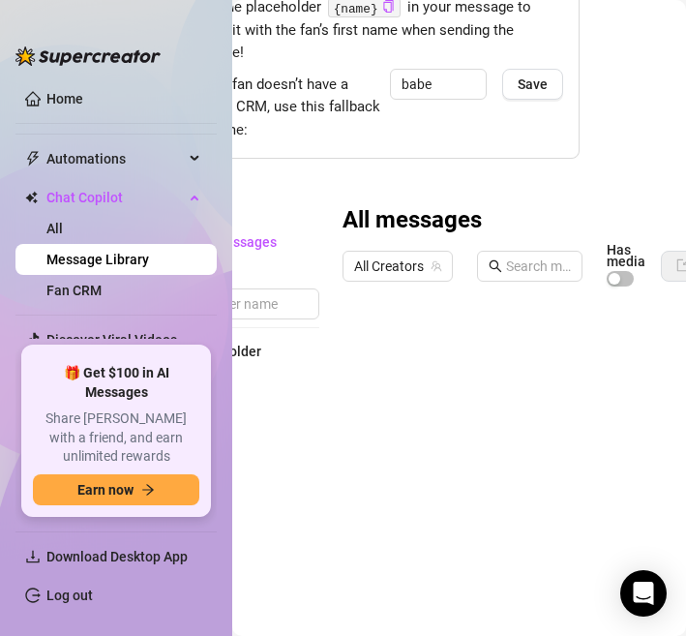
scroll to position [150, 0]
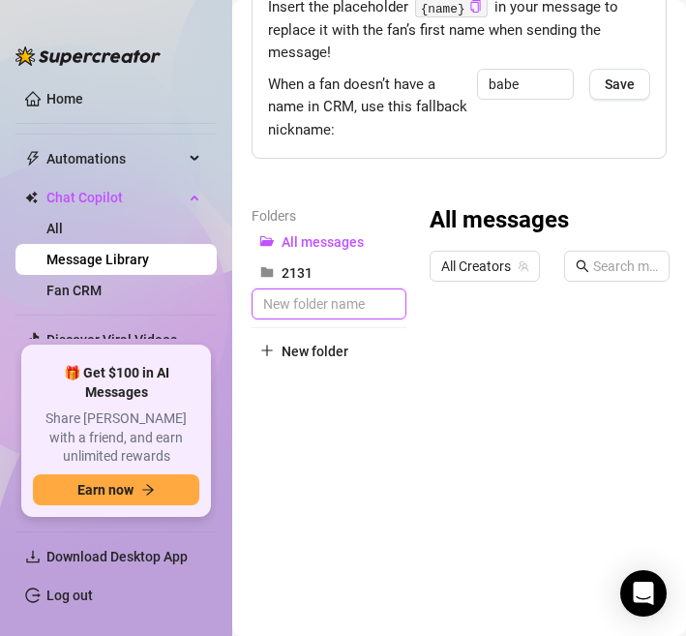
click at [321, 302] on input "text" at bounding box center [329, 303] width 155 height 31
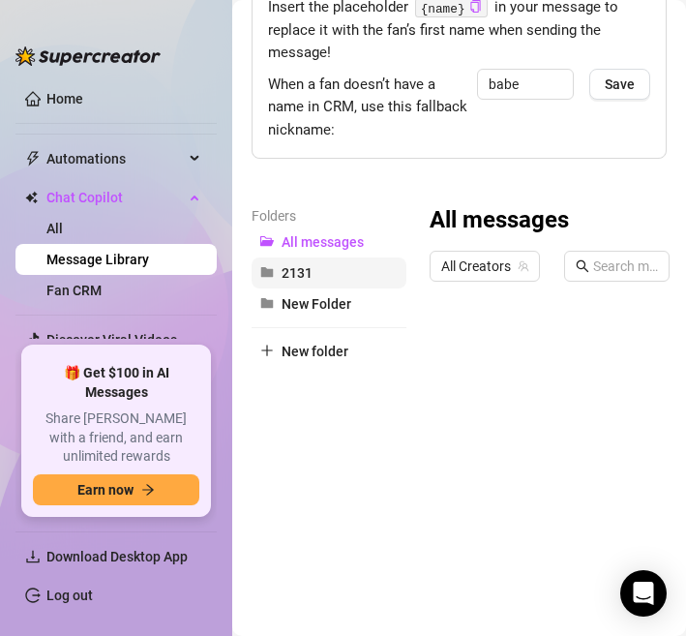
click at [353, 276] on button "2131" at bounding box center [329, 273] width 155 height 31
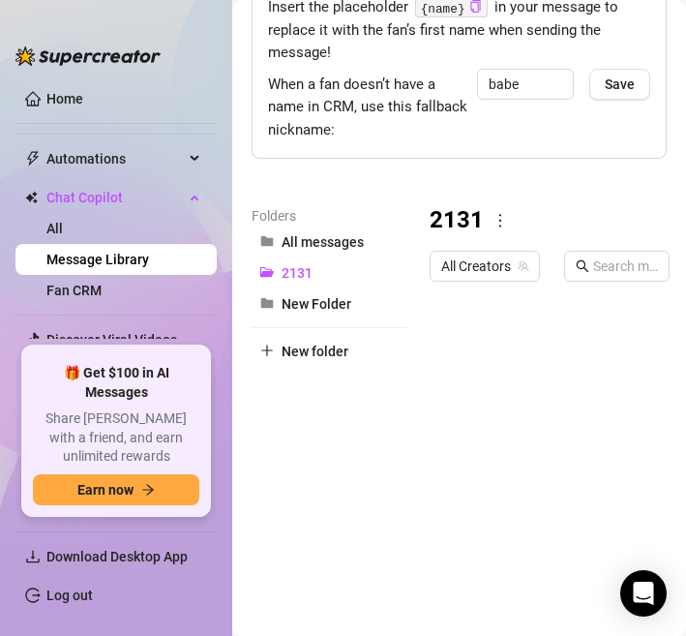
click at [496, 217] on icon "more" at bounding box center [500, 220] width 17 height 17
click at [526, 276] on link "Delete" at bounding box center [535, 283] width 58 height 15
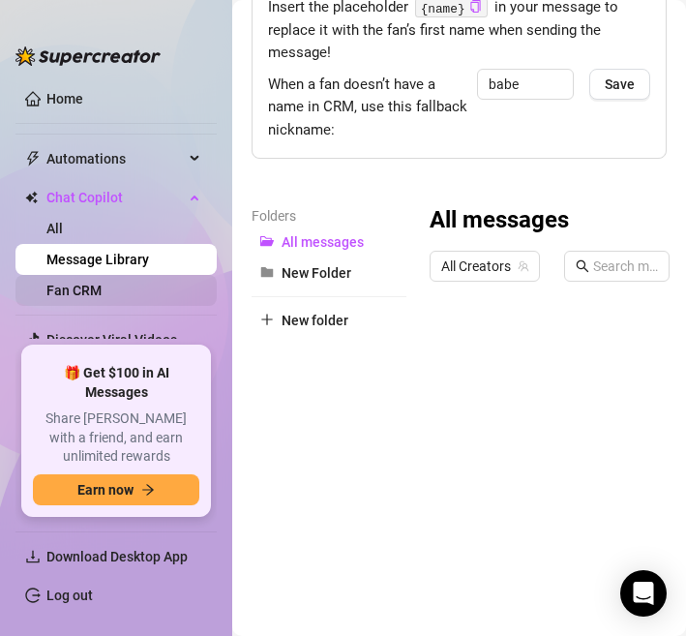
click at [92, 283] on link "Fan CRM" at bounding box center [73, 290] width 55 height 15
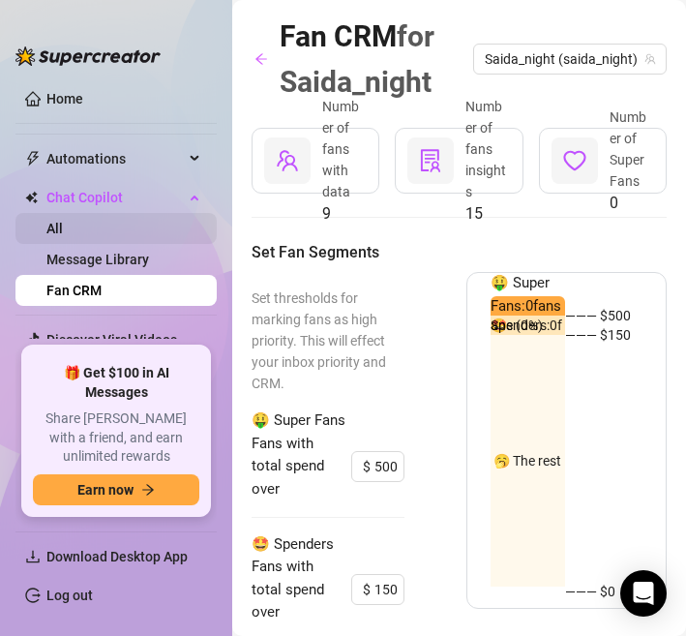
click at [63, 235] on link "All" at bounding box center [54, 228] width 16 height 15
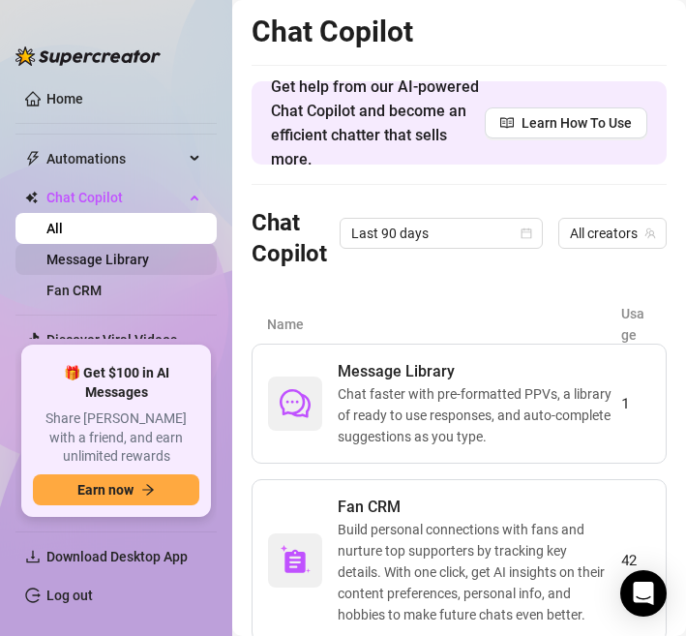
click at [93, 263] on link "Message Library" at bounding box center [97, 259] width 103 height 15
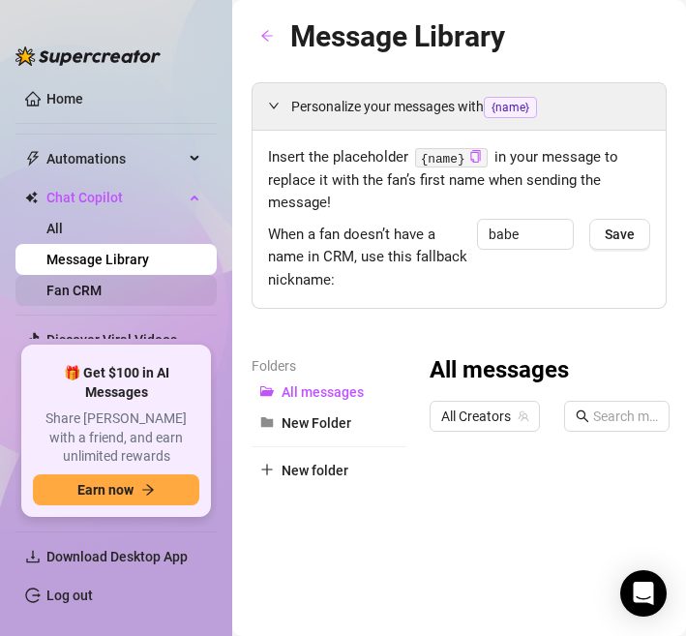
click at [81, 297] on link "Fan CRM" at bounding box center [73, 290] width 55 height 15
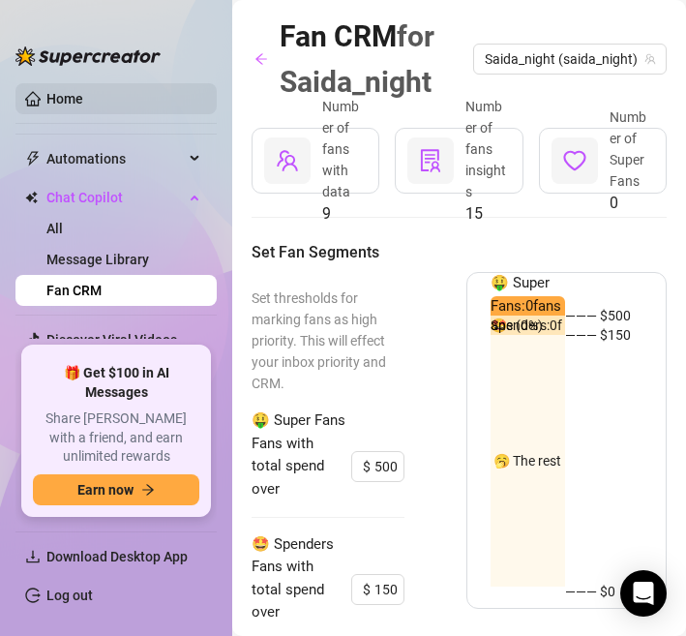
click at [79, 91] on link "Home" at bounding box center [64, 98] width 37 height 15
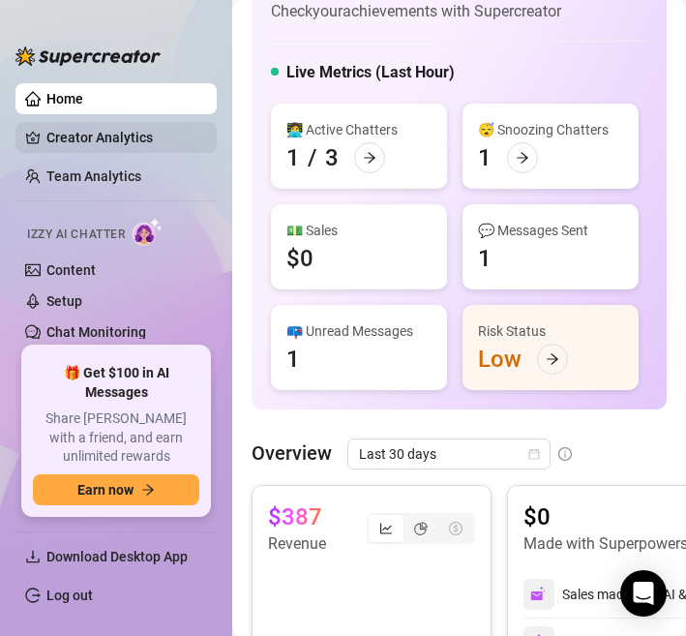
click at [102, 129] on link "Creator Analytics" at bounding box center [123, 137] width 155 height 31
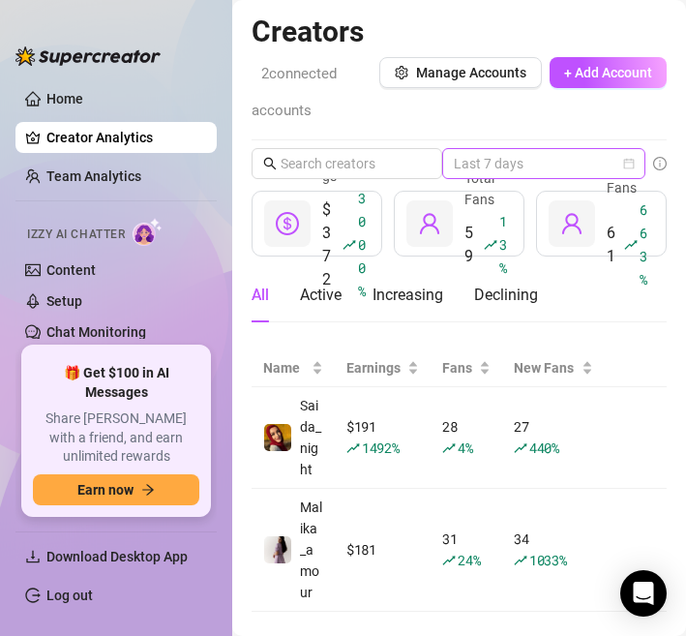
click at [565, 148] on div "Last 7 days" at bounding box center [543, 163] width 203 height 31
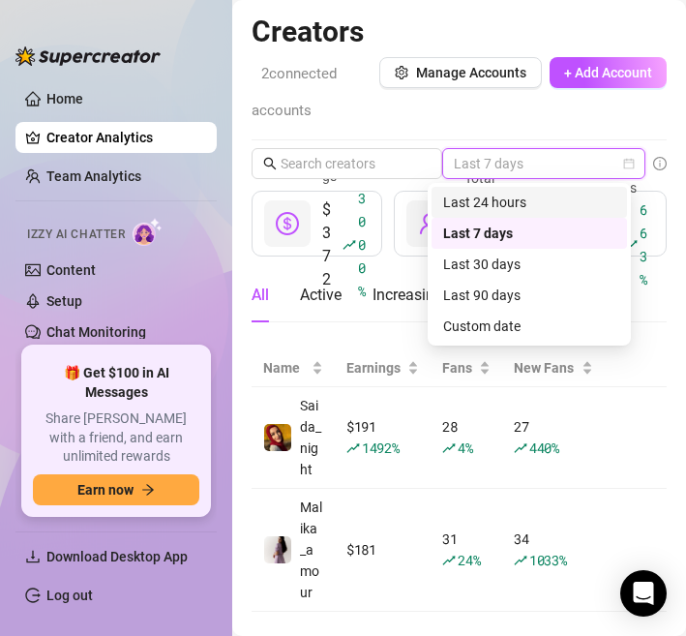
click at [535, 197] on div "Last 24 hours" at bounding box center [529, 202] width 172 height 21
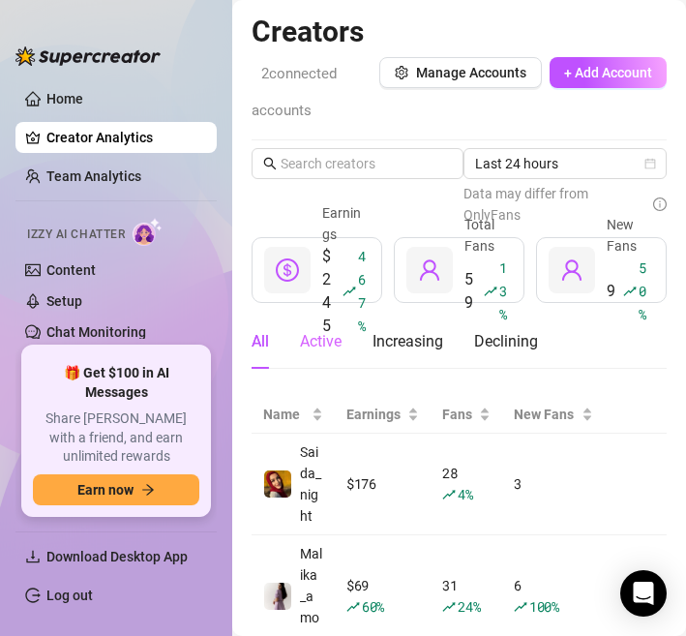
drag, startPoint x: 328, startPoint y: 274, endPoint x: 320, endPoint y: 322, distance: 49.0
click at [320, 322] on div "Last 24 hours Data may differ from OnlyFans $245 467 % Earnings 59 13 % Total F…" at bounding box center [459, 403] width 415 height 510
drag, startPoint x: 322, startPoint y: 273, endPoint x: 323, endPoint y: 305, distance: 32.0
click at [323, 305] on div "$245 467 %" at bounding box center [344, 291] width 44 height 93
click at [326, 347] on div "Active" at bounding box center [321, 341] width 42 height 23
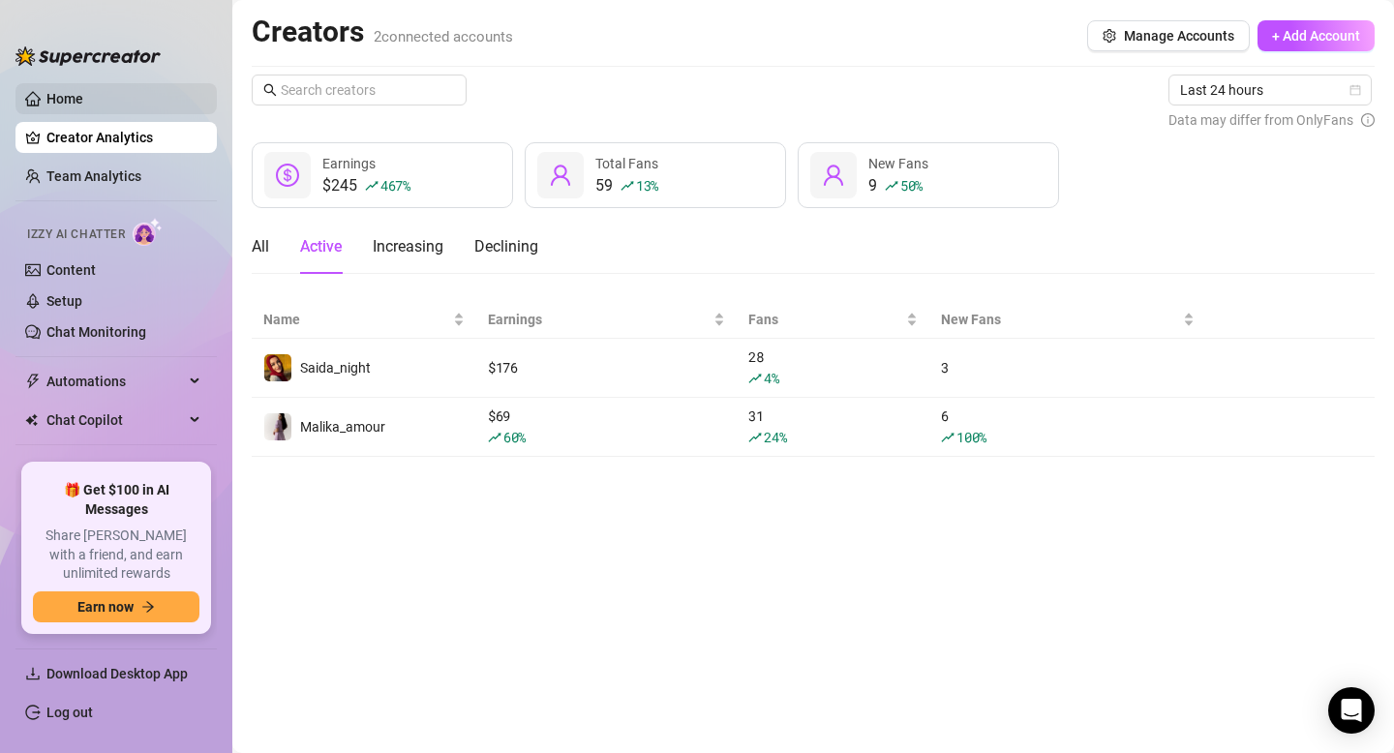
click at [83, 91] on link "Home" at bounding box center [64, 98] width 37 height 15
